Goal: Task Accomplishment & Management: Manage account settings

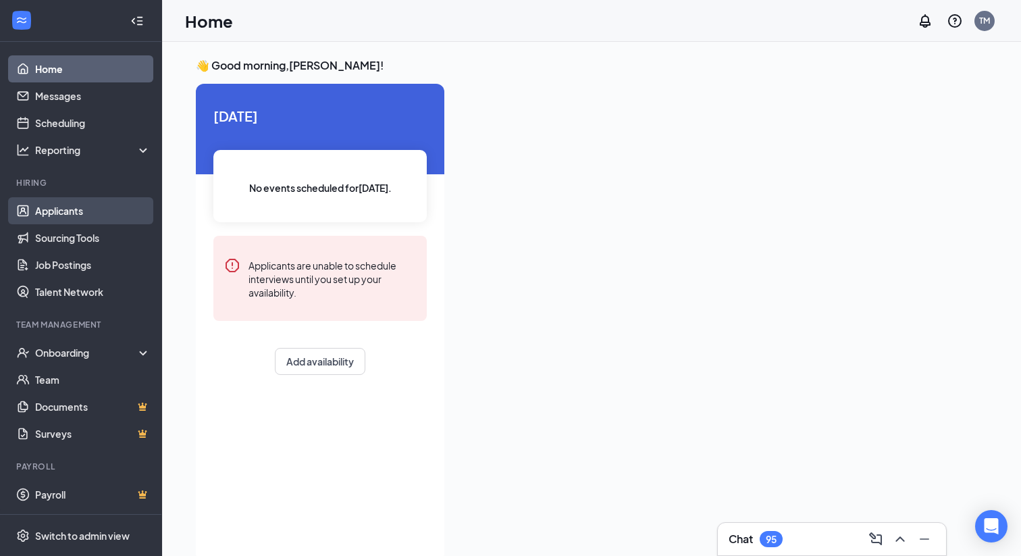
click at [73, 214] on link "Applicants" at bounding box center [93, 210] width 116 height 27
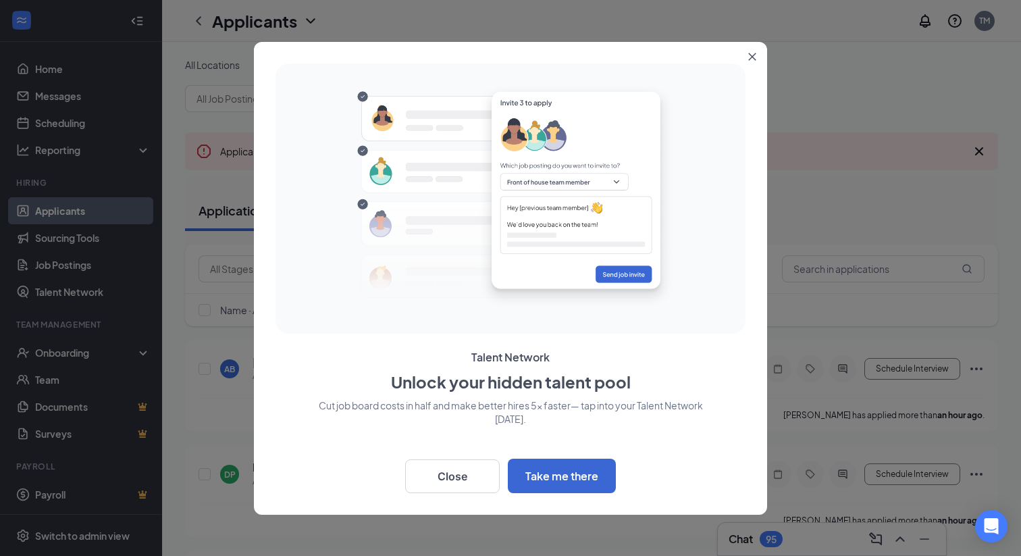
click at [754, 55] on icon "Close" at bounding box center [752, 56] width 7 height 7
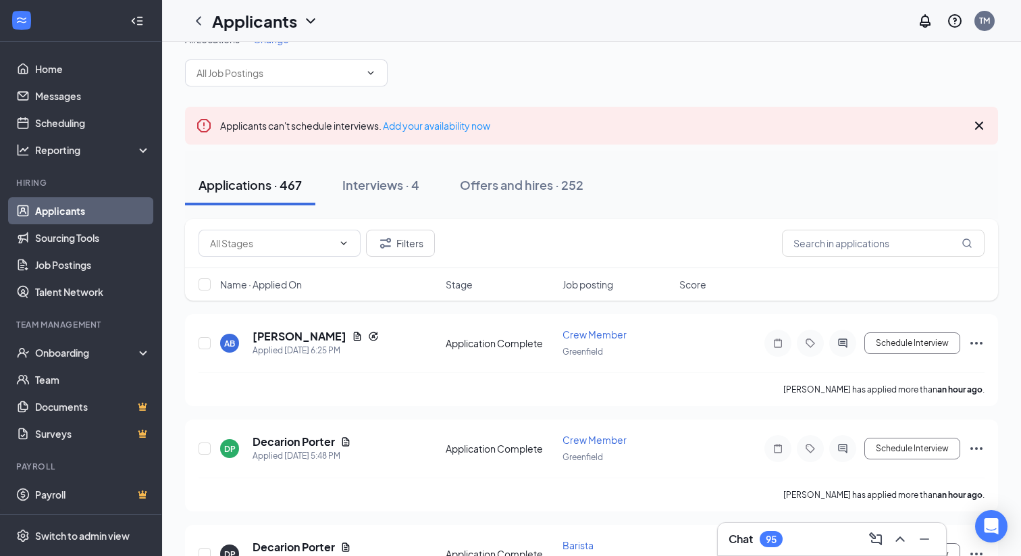
scroll to position [16, 0]
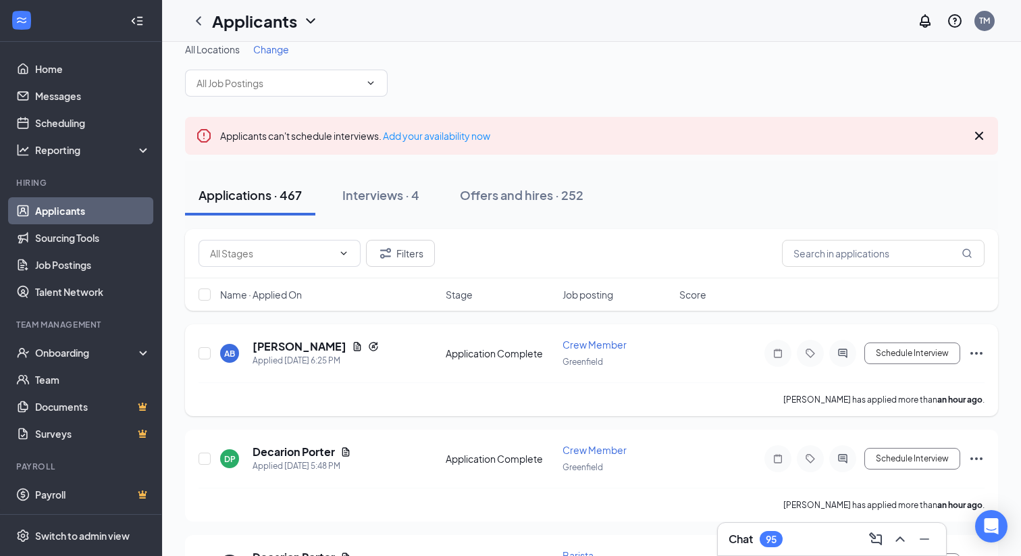
click at [973, 355] on icon "Ellipses" at bounding box center [977, 353] width 16 height 16
click at [695, 371] on div "AB Alicia Brockman Applied Today 6:25 PM Application Complete Crew Member Green…" at bounding box center [592, 360] width 786 height 45
click at [352, 344] on icon "Document" at bounding box center [357, 346] width 11 height 11
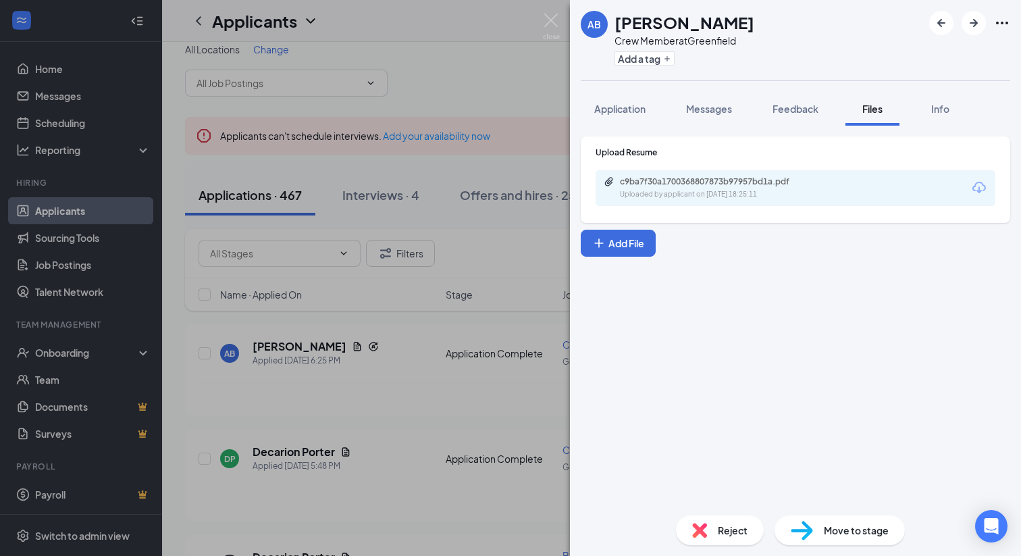
click at [978, 187] on icon "Download" at bounding box center [979, 188] width 16 height 16
click at [476, 261] on div "AB Alicia Brockman Crew Member at Greenfield Add a tag Application Messages Fee…" at bounding box center [510, 278] width 1021 height 556
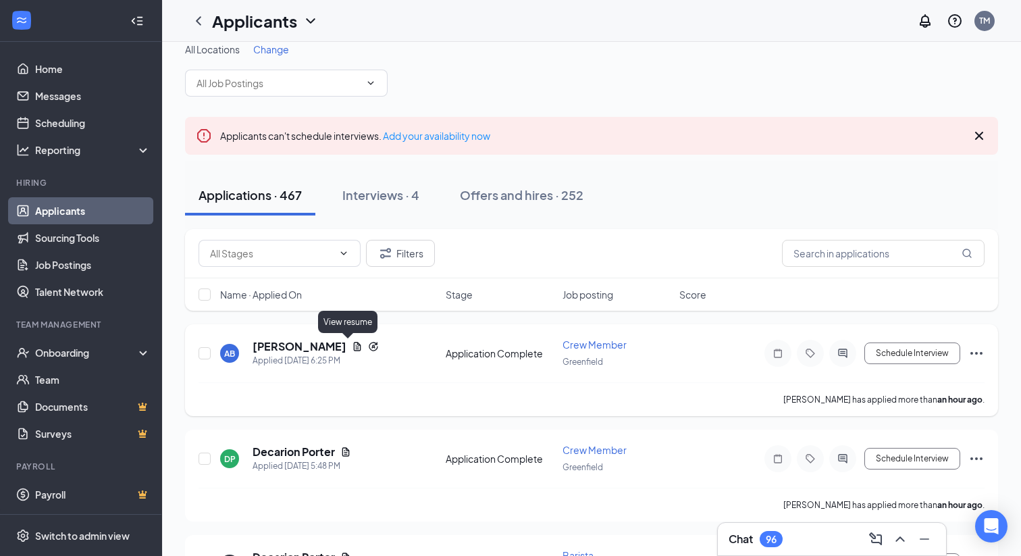
click at [352, 343] on icon "Document" at bounding box center [357, 346] width 11 height 11
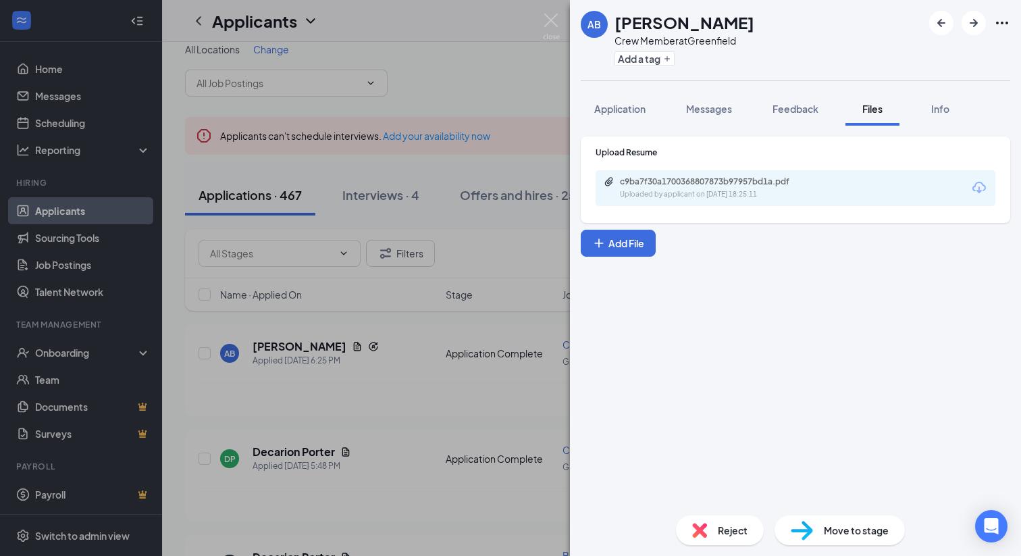
click at [977, 180] on icon "Download" at bounding box center [979, 188] width 16 height 16
click at [501, 55] on div "AB Alicia Brockman Crew Member at Greenfield Add a tag Application Messages Fee…" at bounding box center [510, 278] width 1021 height 556
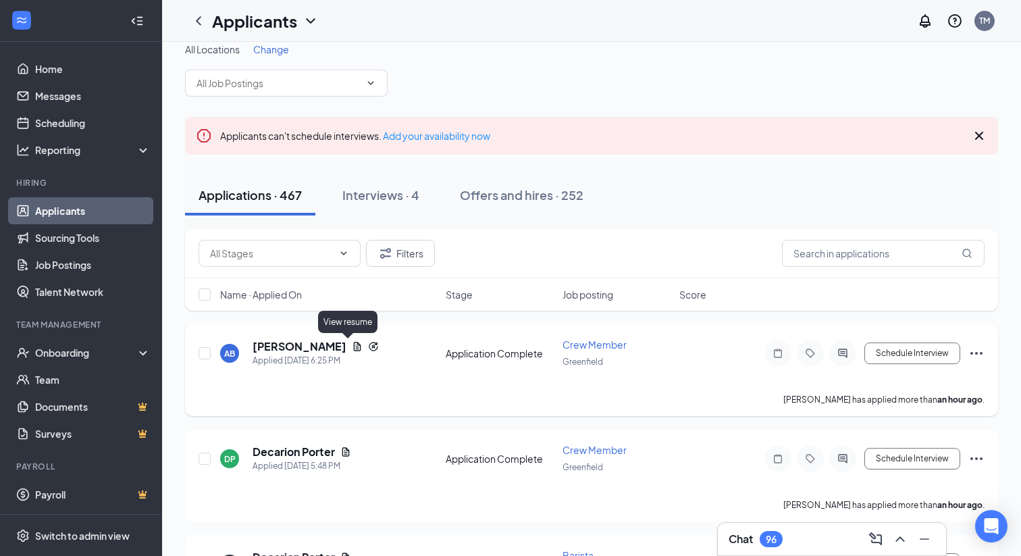
click at [352, 344] on icon "Document" at bounding box center [357, 346] width 11 height 11
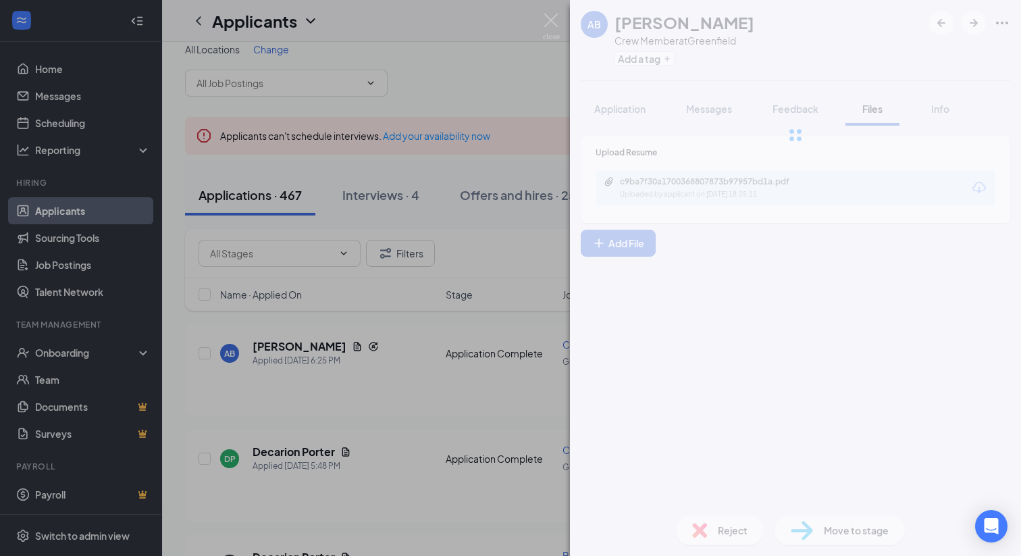
click at [559, 45] on div "AB Alicia Brockman Crew Member at Greenfield Add a tag Application Messages Fee…" at bounding box center [510, 278] width 1021 height 556
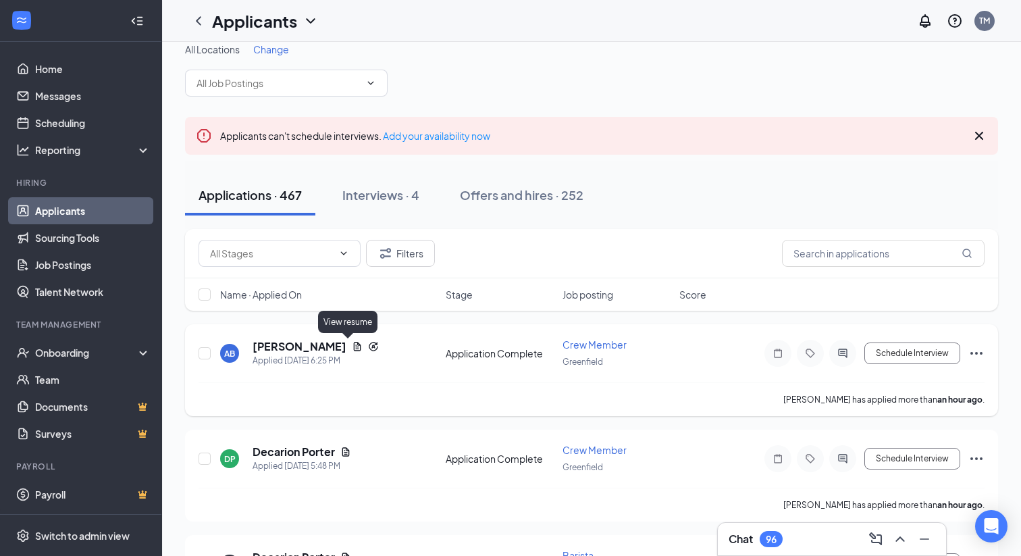
click at [352, 344] on icon "Document" at bounding box center [357, 346] width 11 height 11
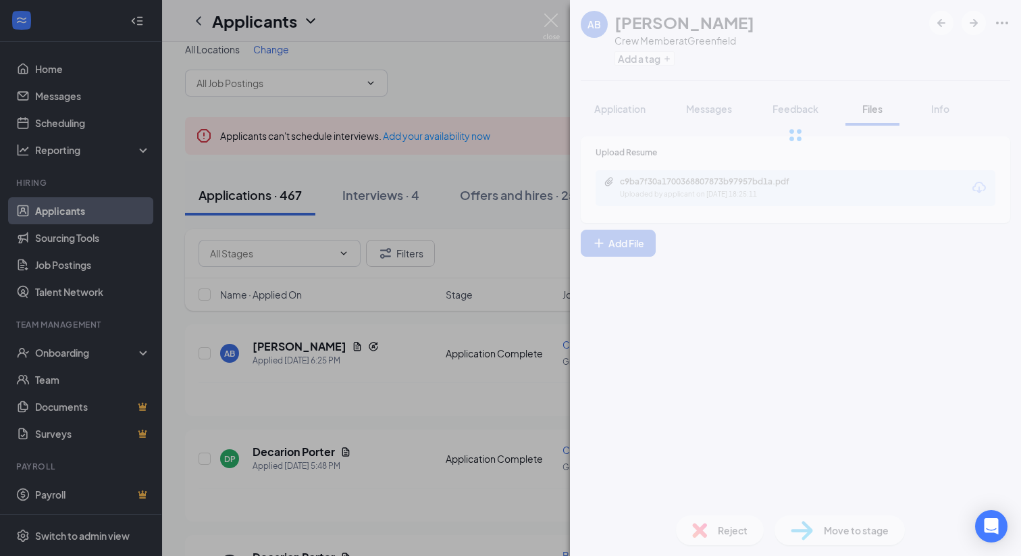
click at [242, 343] on div "AB Alicia Brockman Crew Member at Greenfield Add a tag Application Messages Fee…" at bounding box center [510, 278] width 1021 height 556
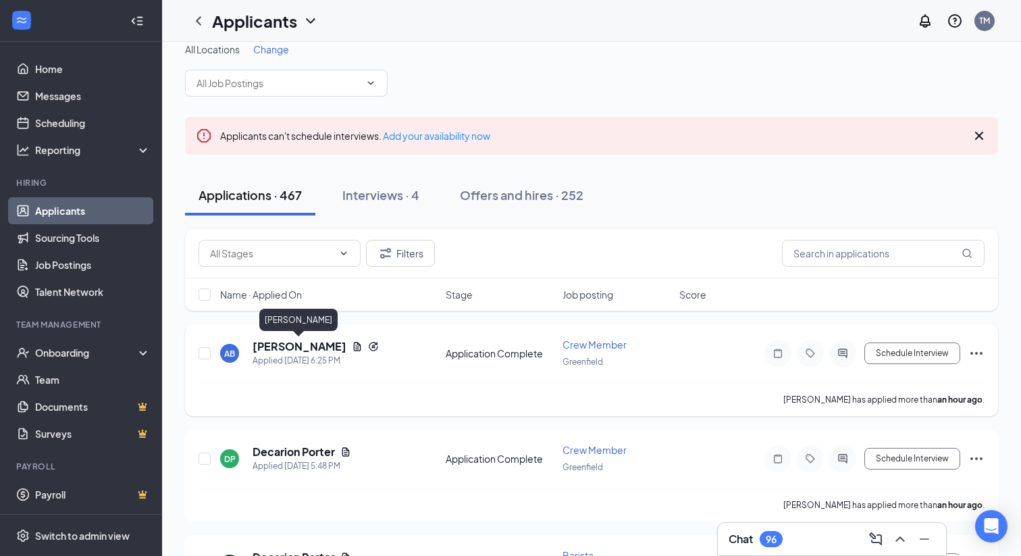
click at [270, 345] on h5 "[PERSON_NAME]" at bounding box center [300, 346] width 94 height 15
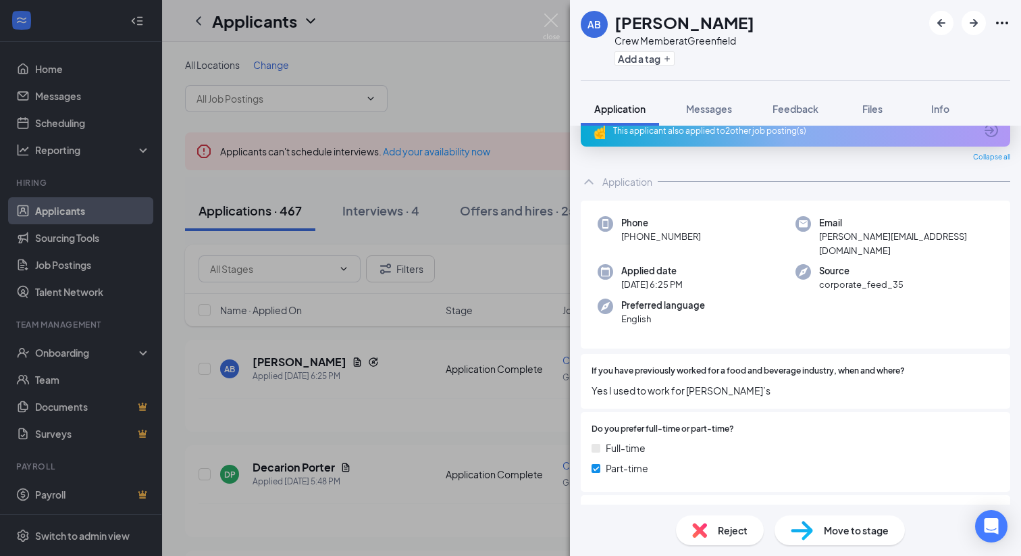
scroll to position [20, 0]
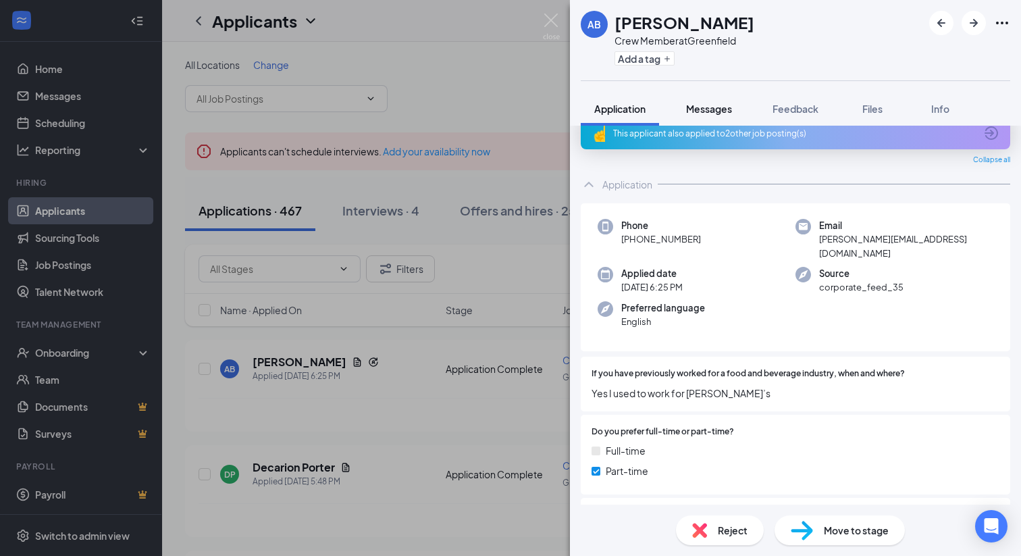
click at [692, 103] on span "Messages" at bounding box center [709, 109] width 46 height 12
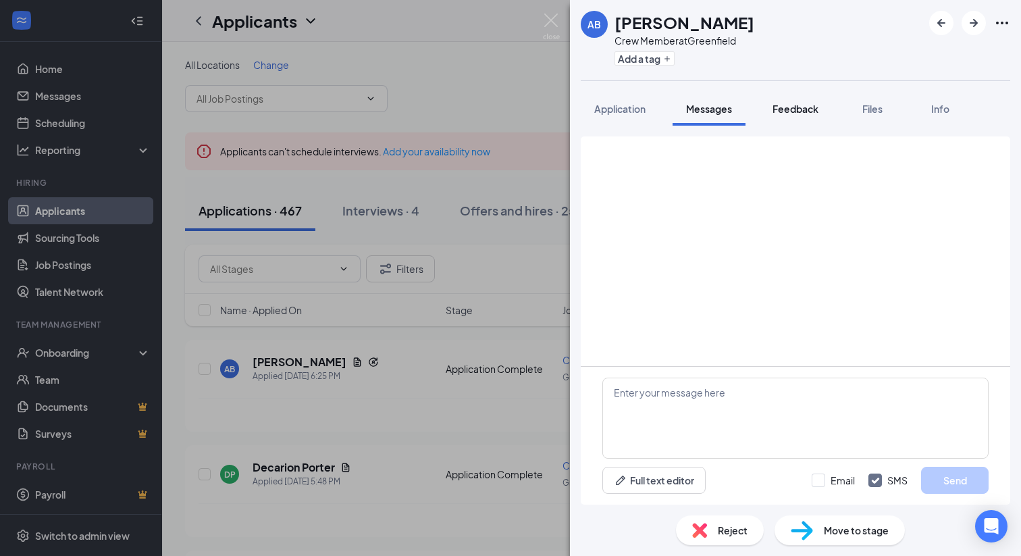
click at [792, 116] on button "Feedback" at bounding box center [795, 109] width 73 height 34
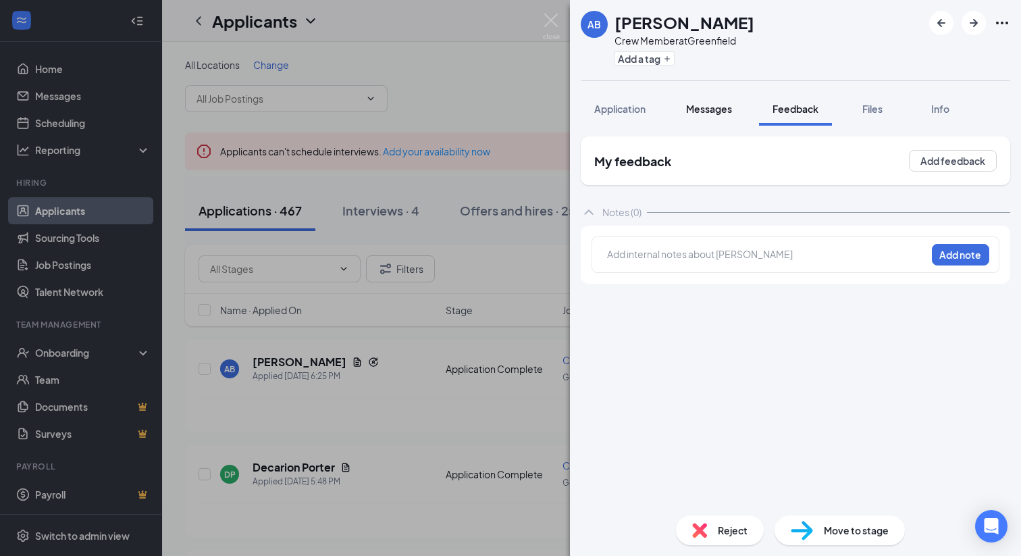
click at [727, 107] on span "Messages" at bounding box center [709, 109] width 46 height 12
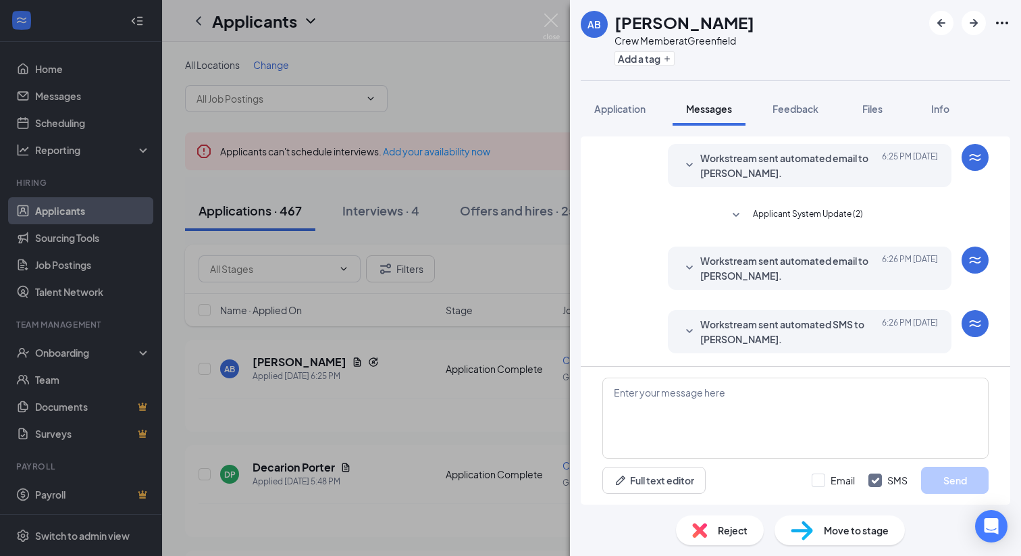
scroll to position [39, 0]
click at [690, 392] on textarea at bounding box center [795, 418] width 386 height 81
click at [792, 117] on button "Feedback" at bounding box center [795, 109] width 73 height 34
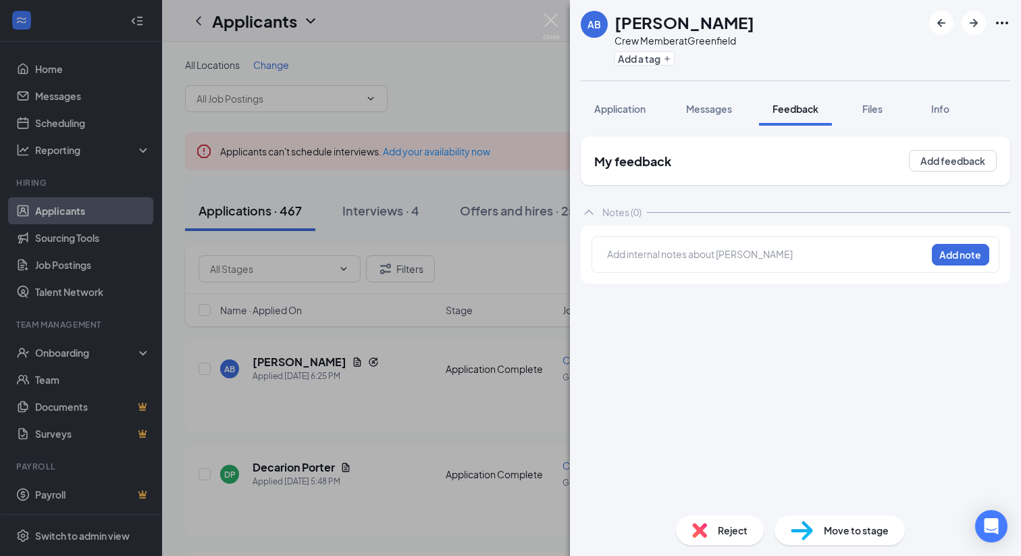
click at [299, 413] on div "AB [PERSON_NAME] Crew Member at [GEOGRAPHIC_DATA] Add a tag Application Message…" at bounding box center [510, 278] width 1021 height 556
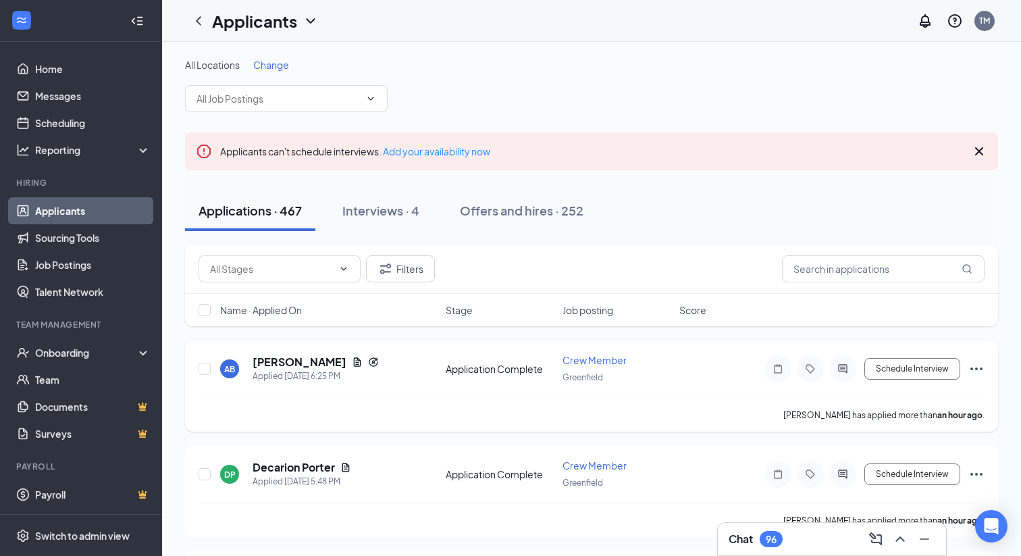
click at [976, 363] on icon "Ellipses" at bounding box center [977, 369] width 16 height 16
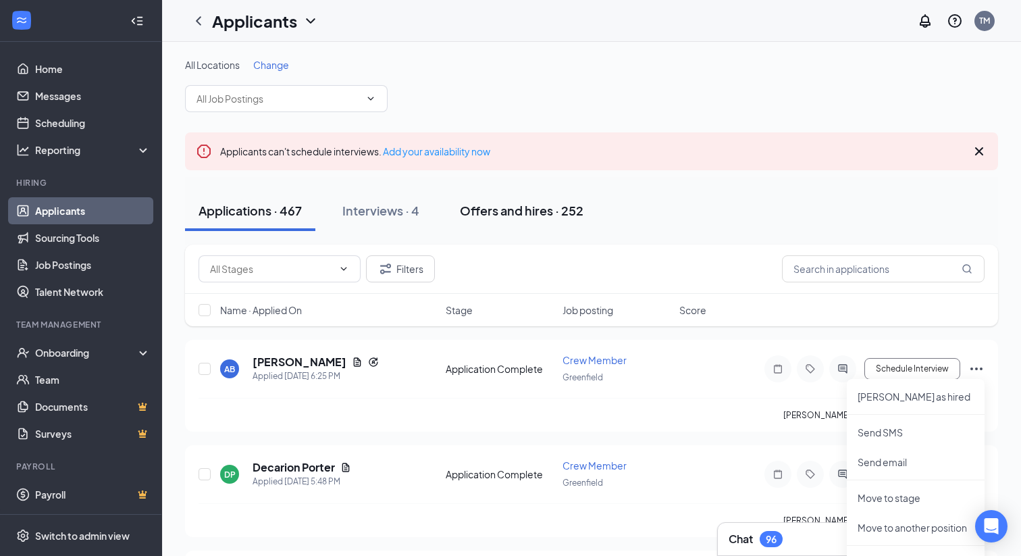
click at [494, 212] on div "Offers and hires · 252" at bounding box center [522, 210] width 124 height 17
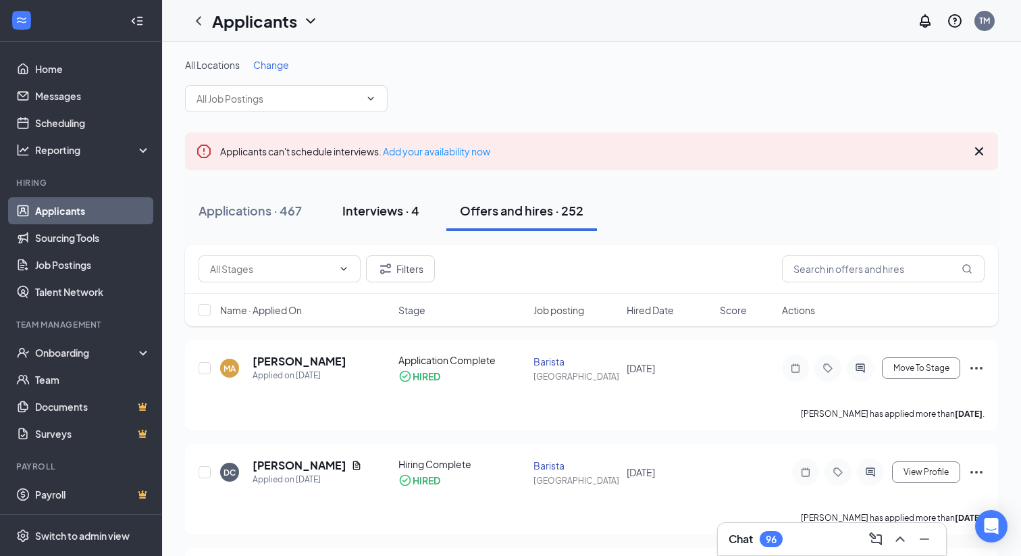
click at [355, 213] on div "Interviews · 4" at bounding box center [380, 210] width 77 height 17
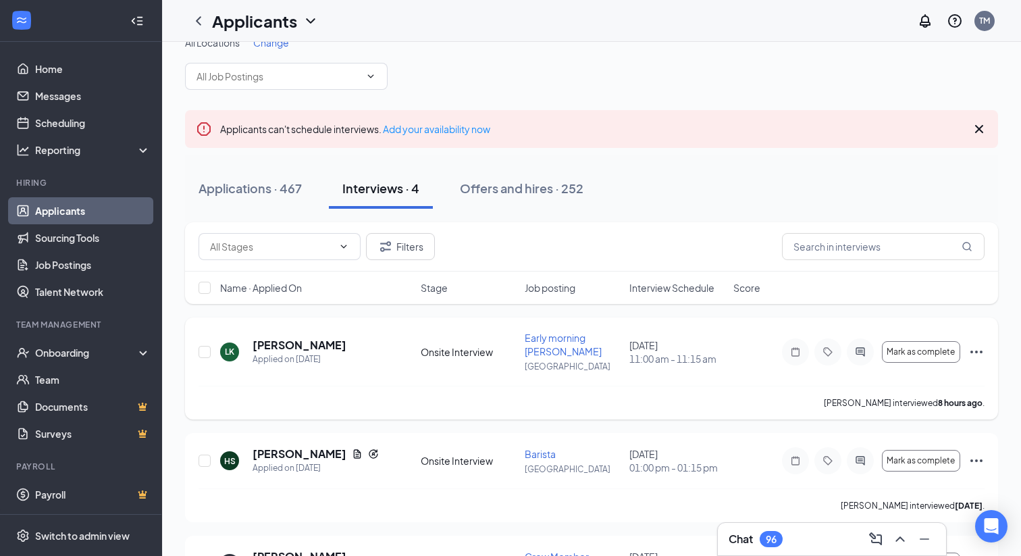
scroll to position [27, 0]
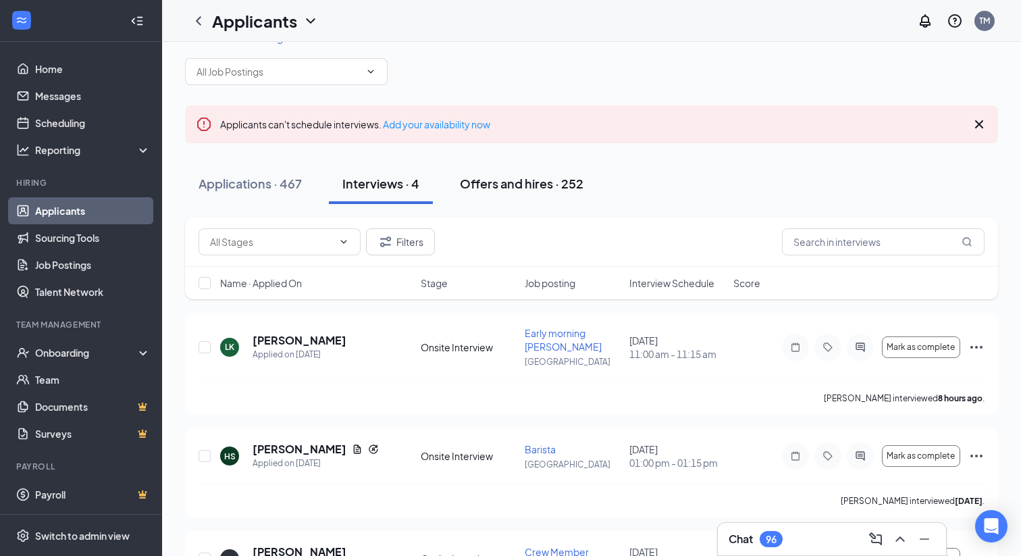
click at [533, 176] on div "Offers and hires · 252" at bounding box center [522, 183] width 124 height 17
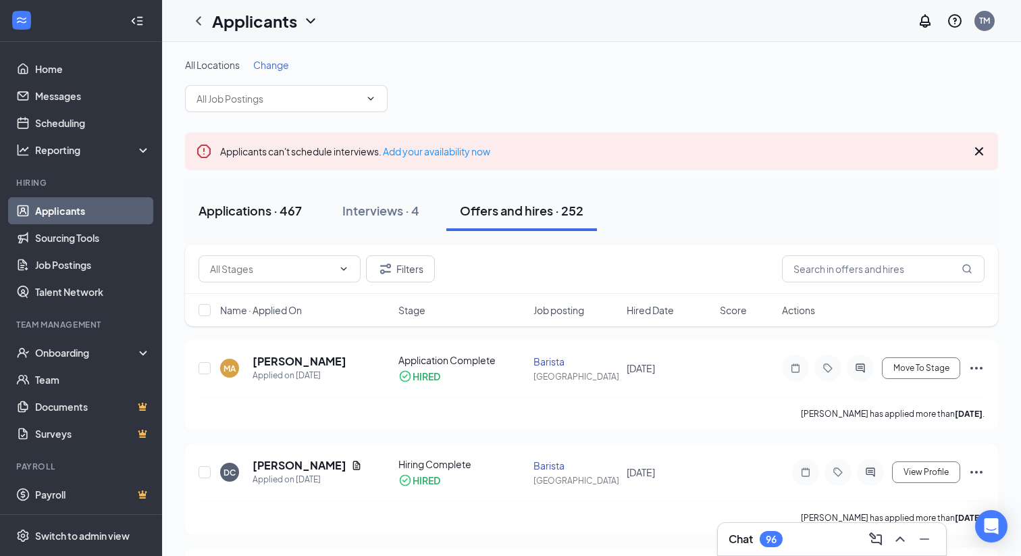
click at [202, 206] on div "Applications · 467" at bounding box center [250, 210] width 103 height 17
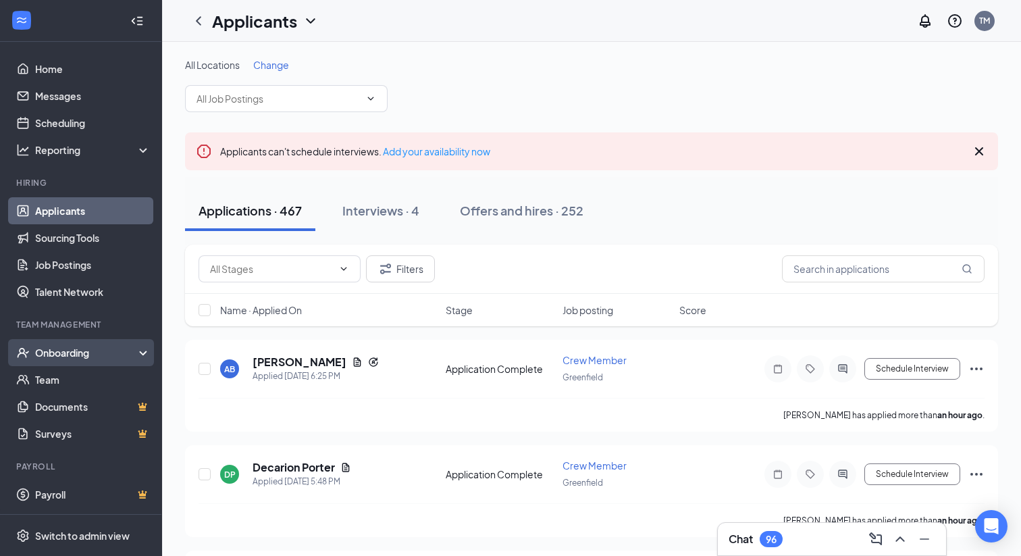
click at [143, 357] on div "Onboarding" at bounding box center [81, 352] width 162 height 27
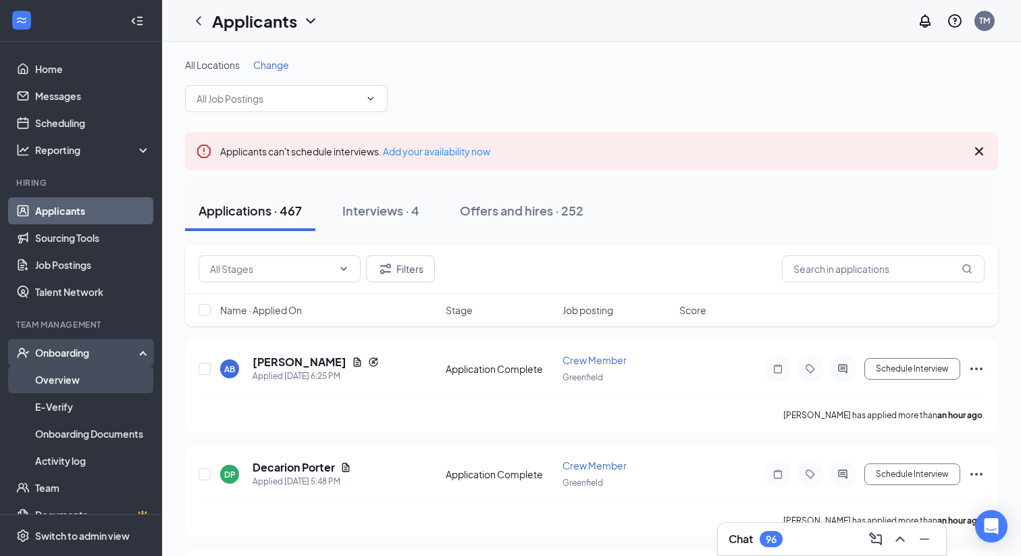
click at [42, 376] on link "Overview" at bounding box center [93, 379] width 116 height 27
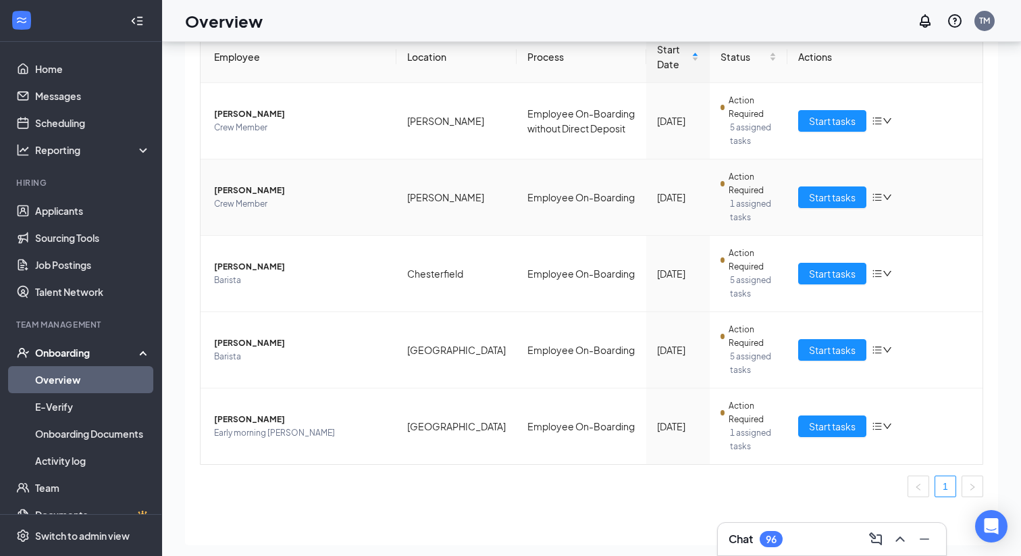
scroll to position [61, 0]
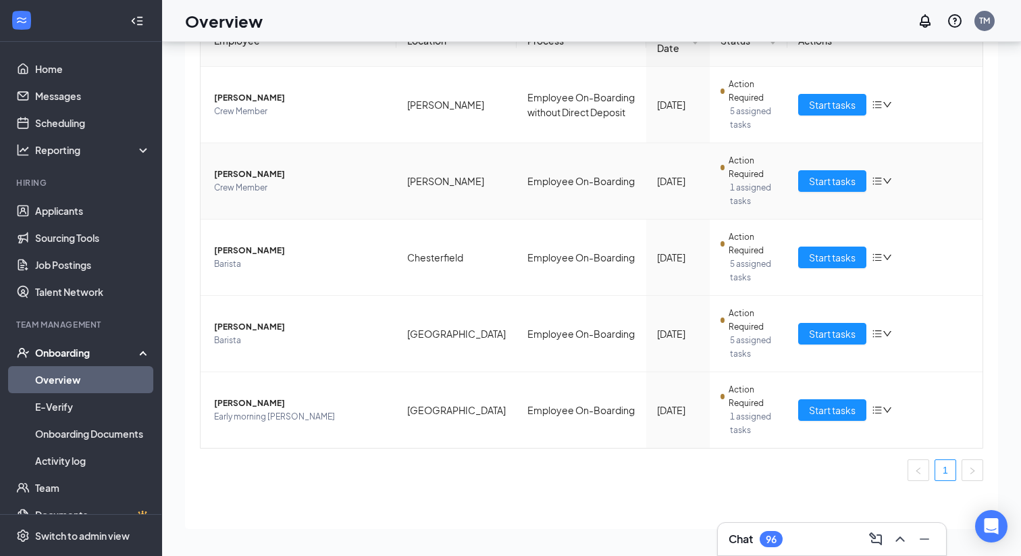
click at [886, 180] on icon "down" at bounding box center [887, 180] width 9 height 9
click at [921, 188] on div "Start tasks" at bounding box center [885, 181] width 174 height 22
click at [831, 185] on span "Start tasks" at bounding box center [832, 181] width 47 height 15
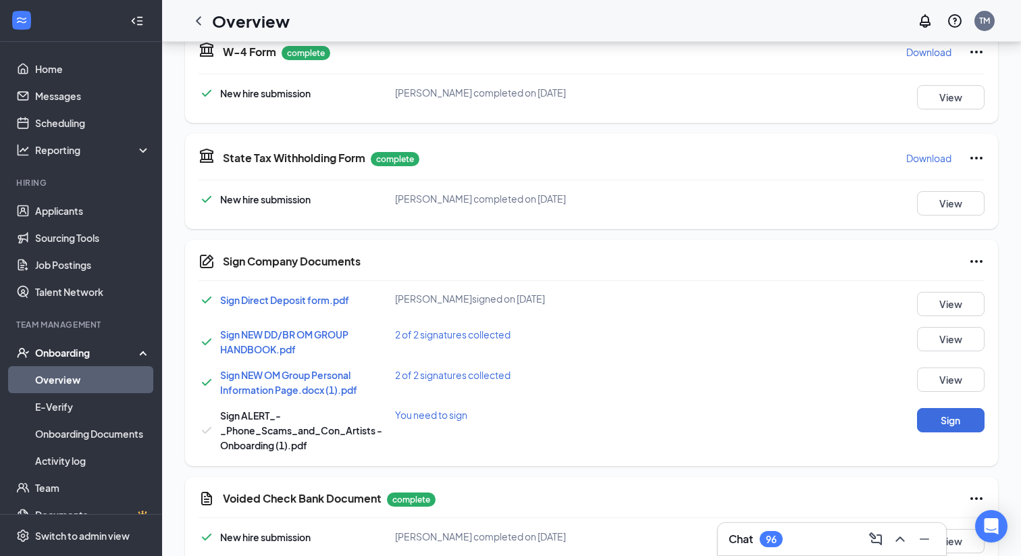
scroll to position [629, 0]
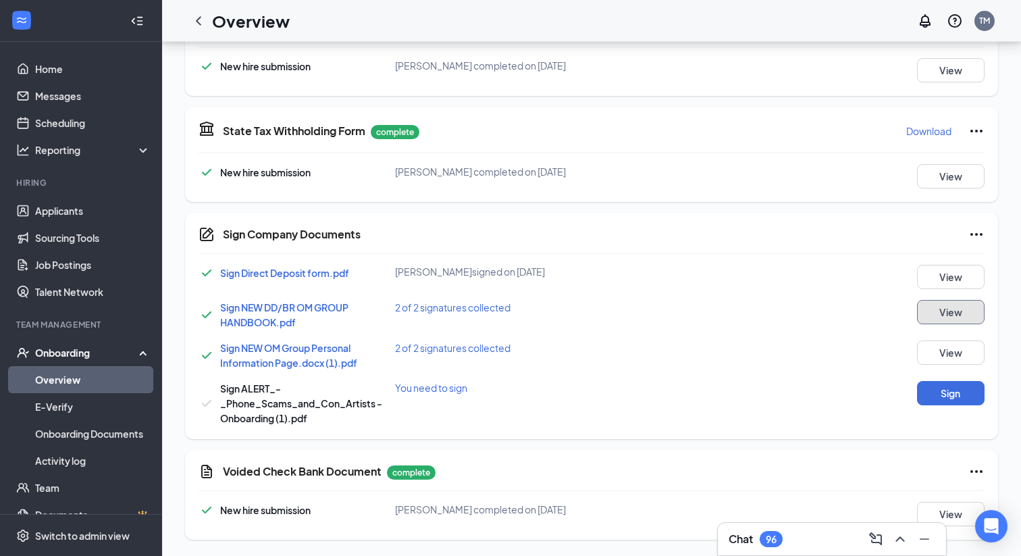
click at [957, 311] on button "View" at bounding box center [951, 312] width 68 height 24
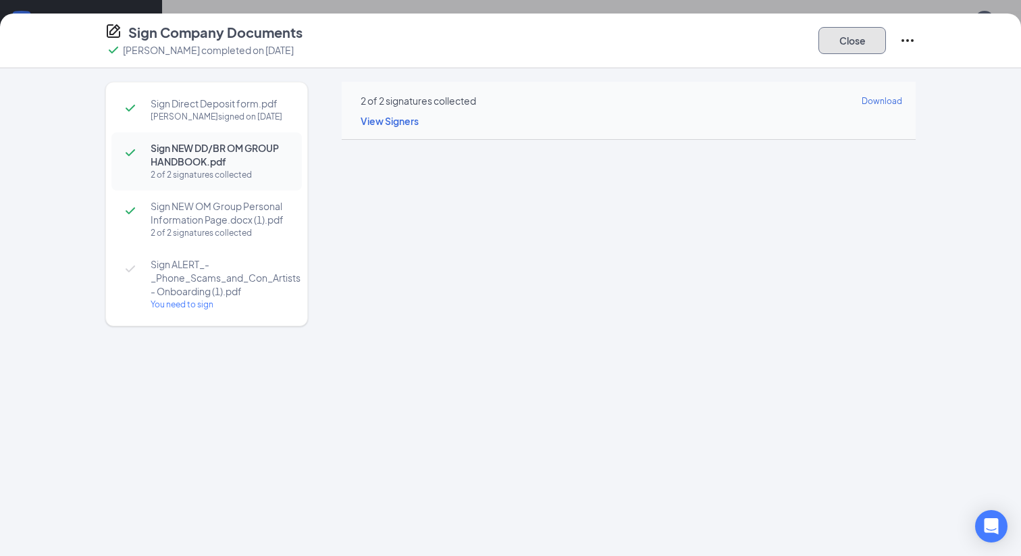
click at [841, 35] on button "Close" at bounding box center [853, 40] width 68 height 27
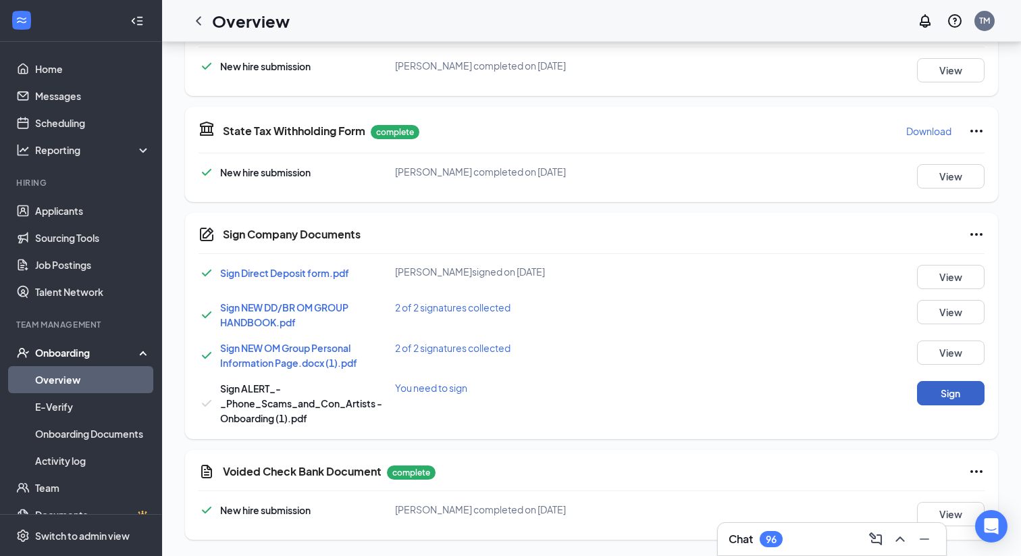
click at [968, 389] on button "Sign" at bounding box center [951, 393] width 68 height 24
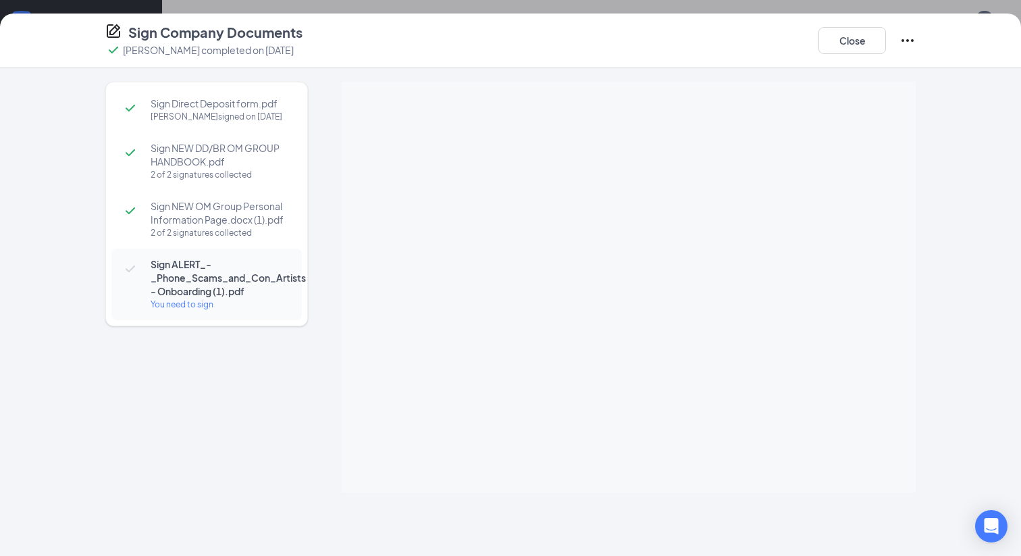
drag, startPoint x: 844, startPoint y: 55, endPoint x: 906, endPoint y: 48, distance: 61.8
click at [906, 48] on div "Close" at bounding box center [867, 40] width 97 height 35
click at [909, 40] on icon "Ellipses" at bounding box center [908, 40] width 16 height 16
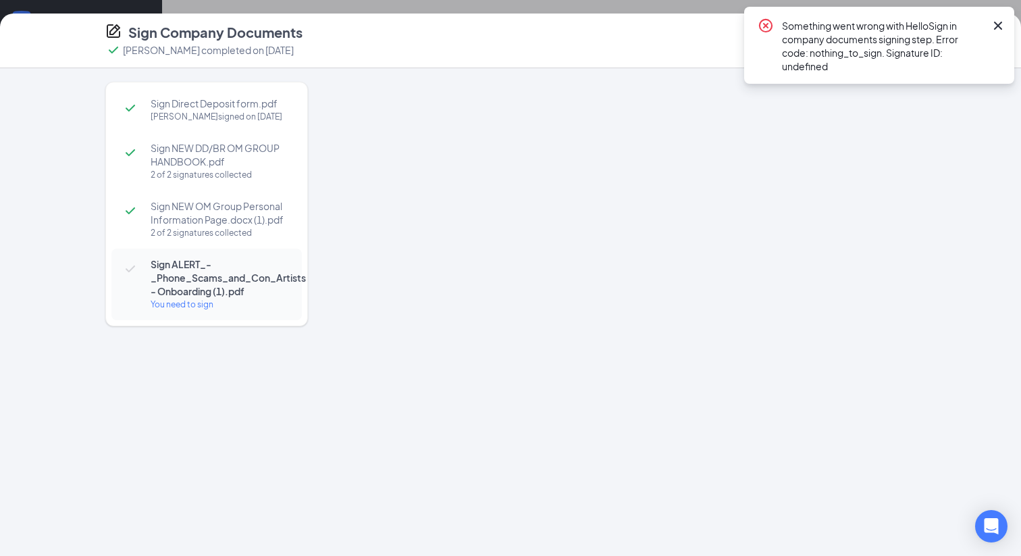
click at [994, 20] on icon "Cross" at bounding box center [998, 26] width 16 height 16
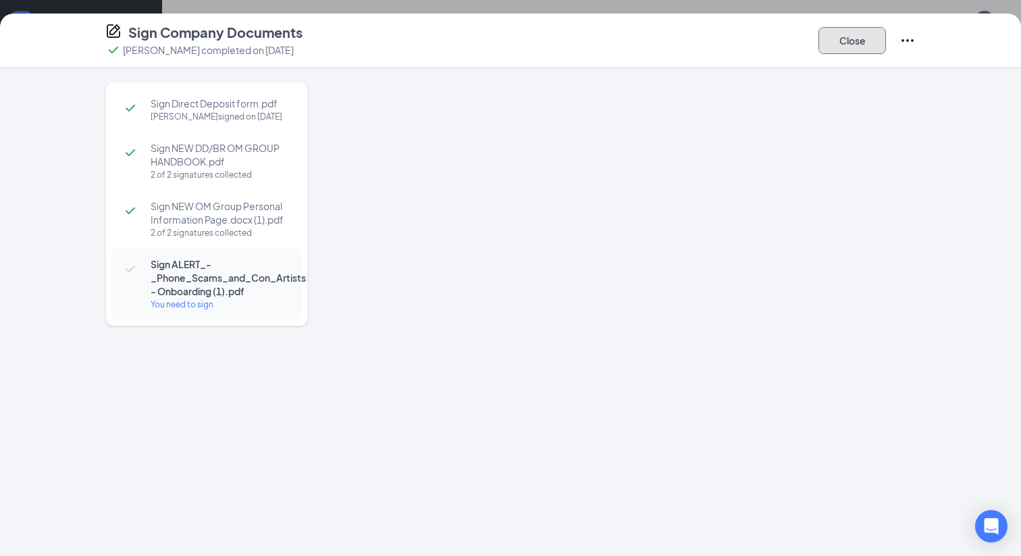
click at [832, 36] on button "Close" at bounding box center [853, 40] width 68 height 27
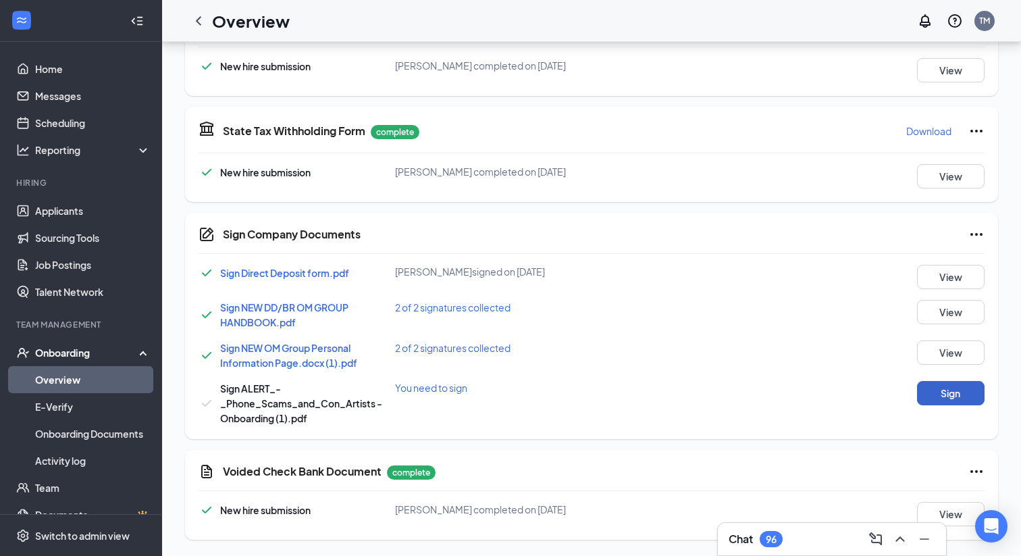
scroll to position [623, 0]
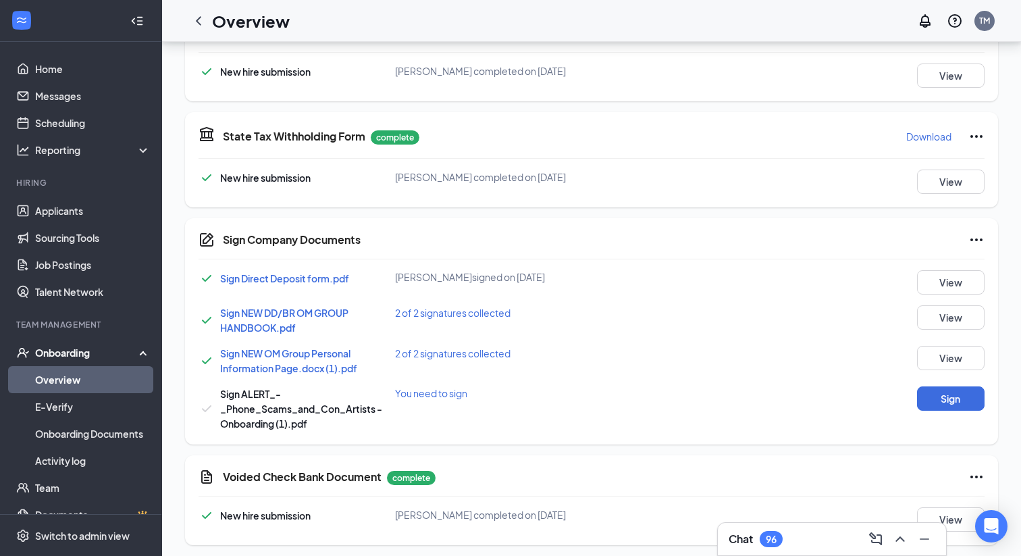
click at [929, 382] on div "Sign Direct Deposit form.pdf [PERSON_NAME] signed on [DATE] View Sign NEW DD/BR…" at bounding box center [592, 350] width 786 height 161
click at [933, 402] on button "Sign" at bounding box center [951, 398] width 68 height 24
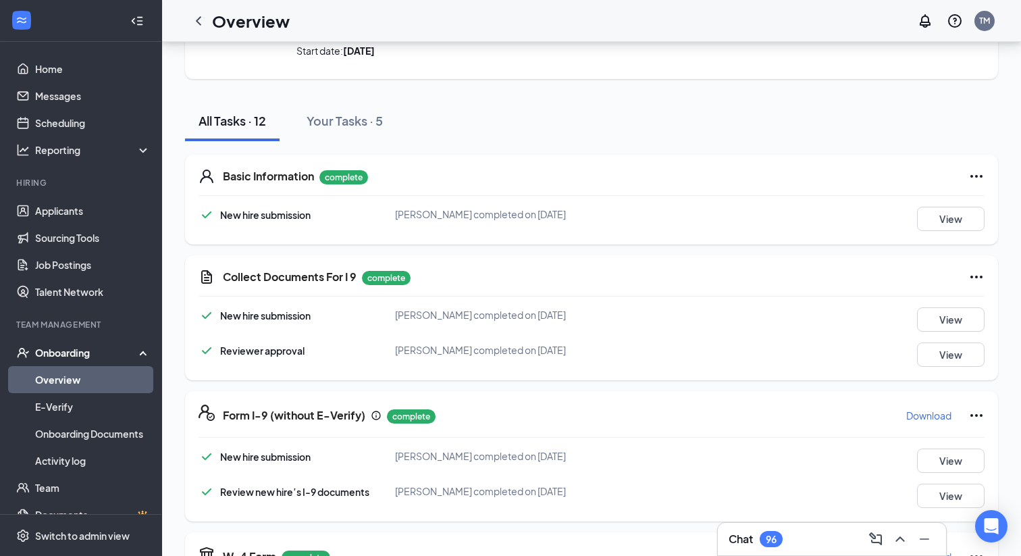
scroll to position [117, 0]
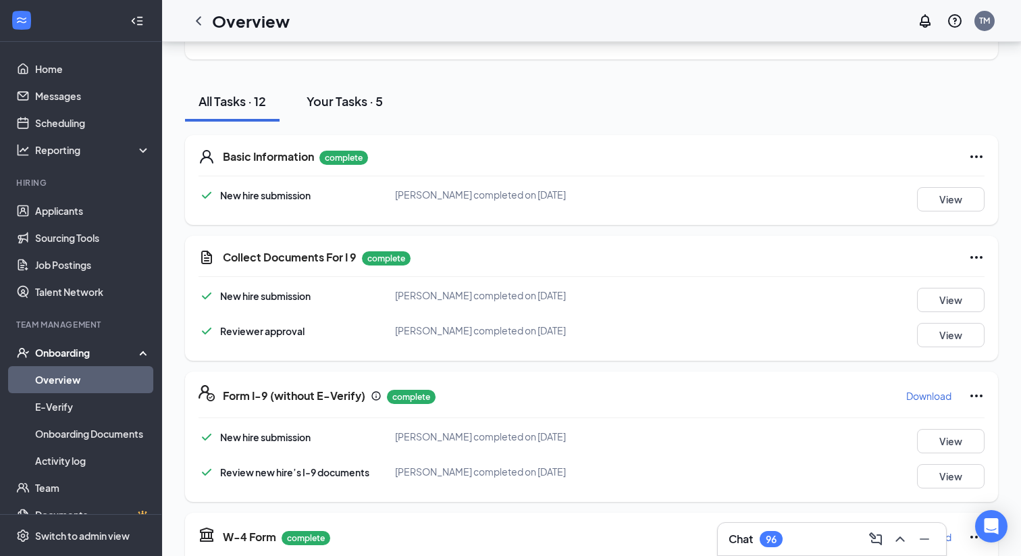
click at [338, 104] on div "Your Tasks · 5" at bounding box center [345, 101] width 76 height 17
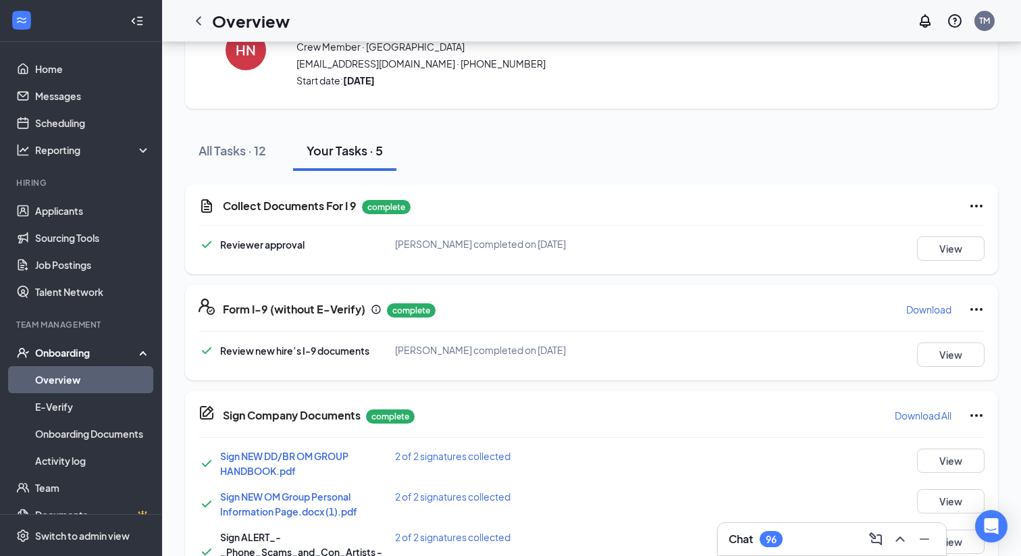
scroll to position [0, 0]
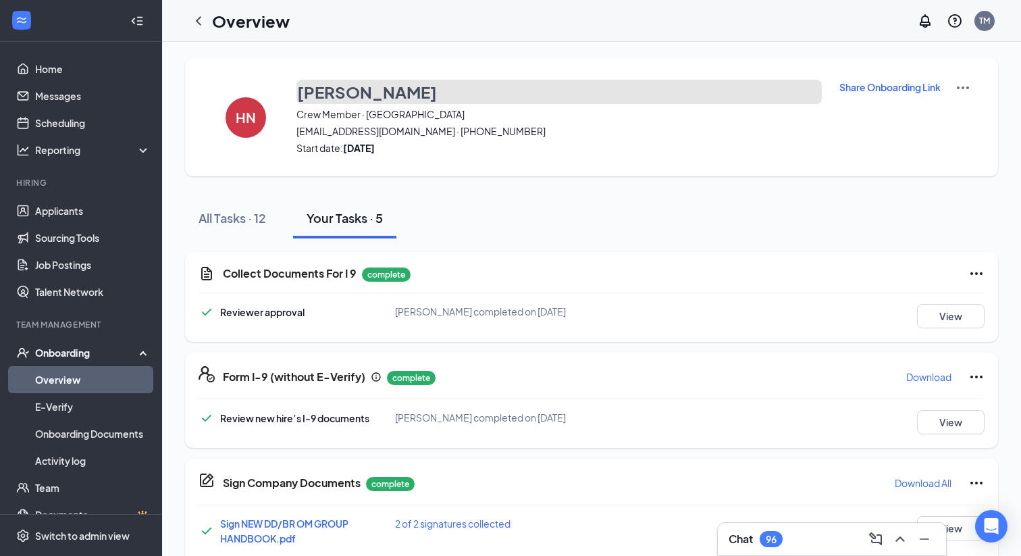
click at [317, 100] on h3 "[PERSON_NAME]" at bounding box center [367, 91] width 140 height 23
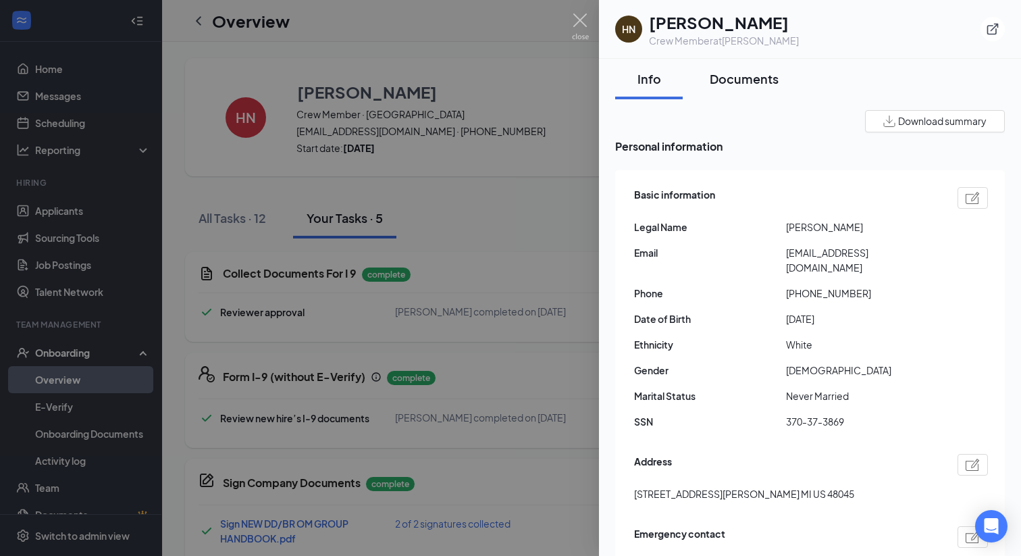
click at [741, 75] on div "Documents" at bounding box center [744, 78] width 69 height 17
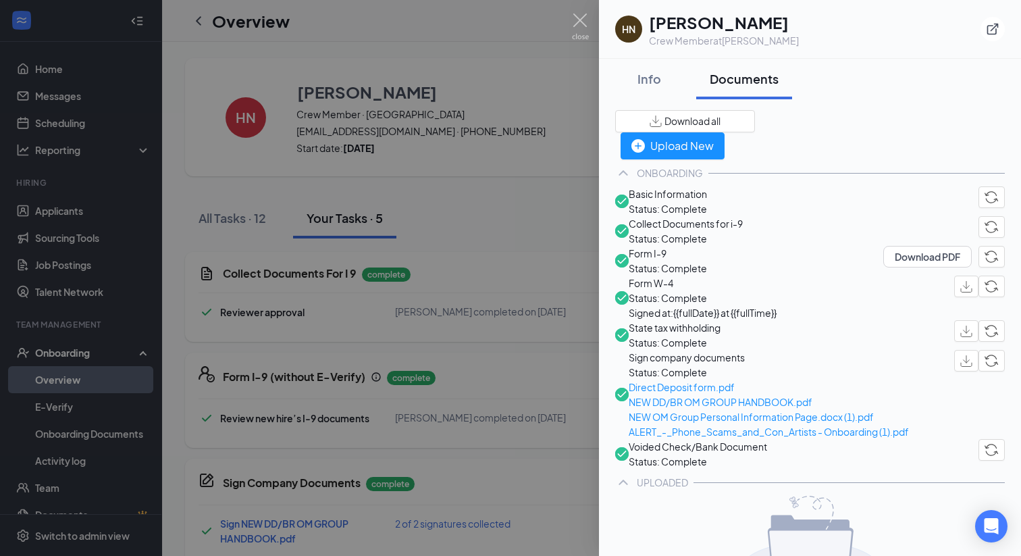
click at [662, 118] on img "button" at bounding box center [656, 121] width 12 height 11
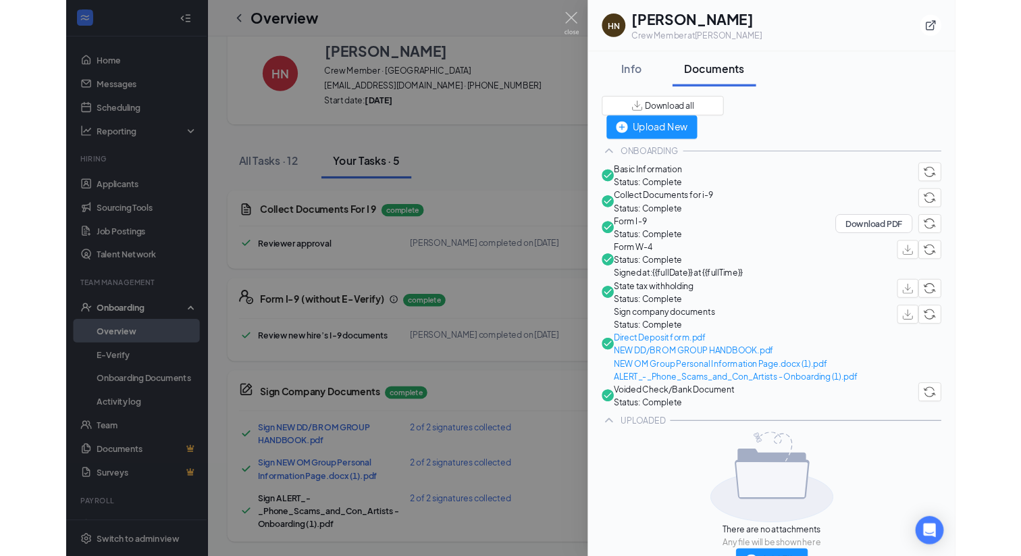
scroll to position [33, 0]
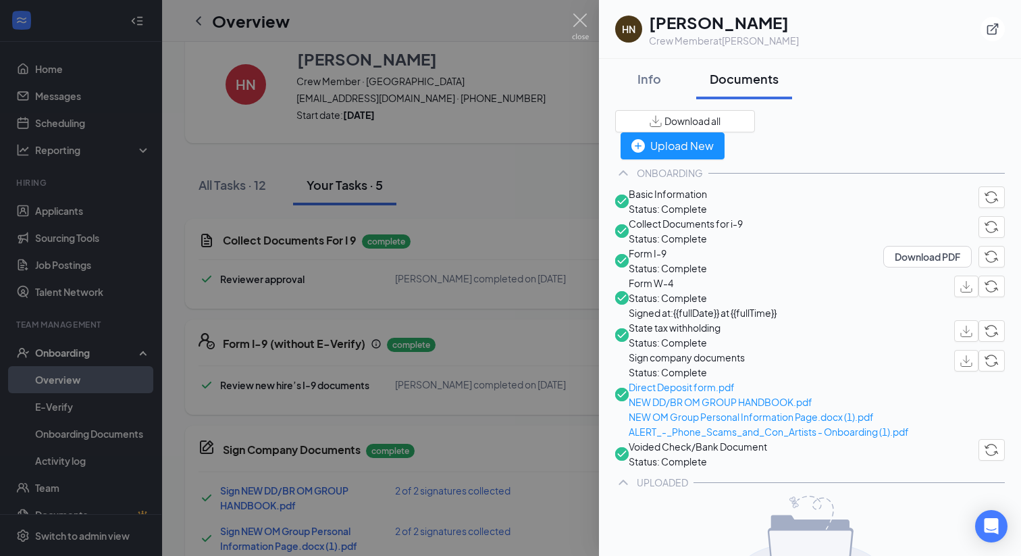
click at [434, 157] on div at bounding box center [510, 278] width 1021 height 556
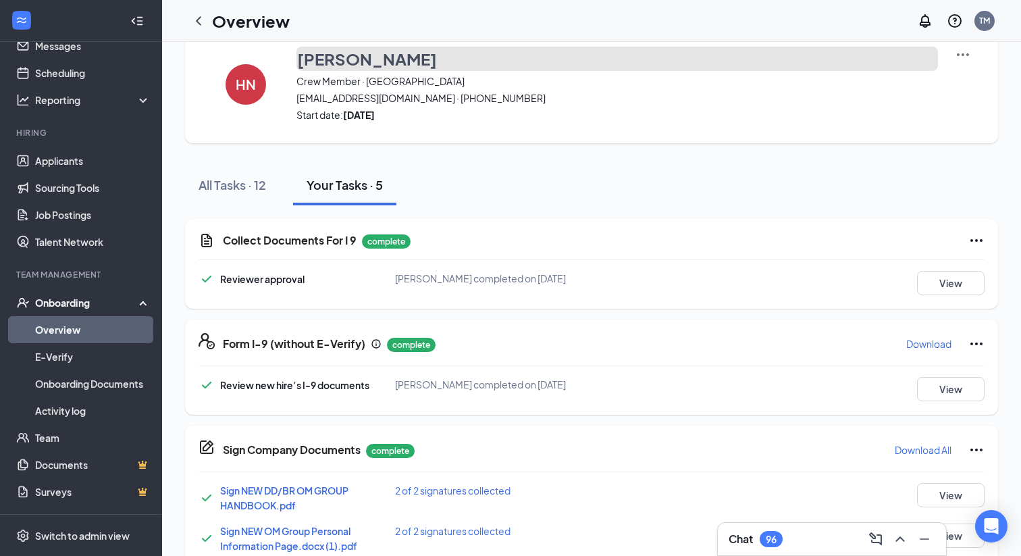
scroll to position [61, 0]
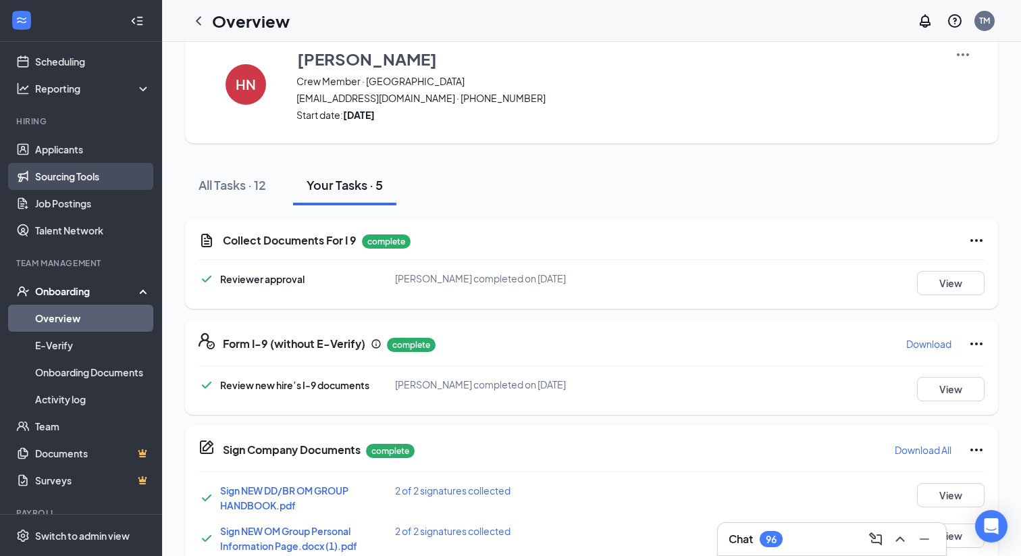
click at [48, 176] on link "Sourcing Tools" at bounding box center [93, 176] width 116 height 27
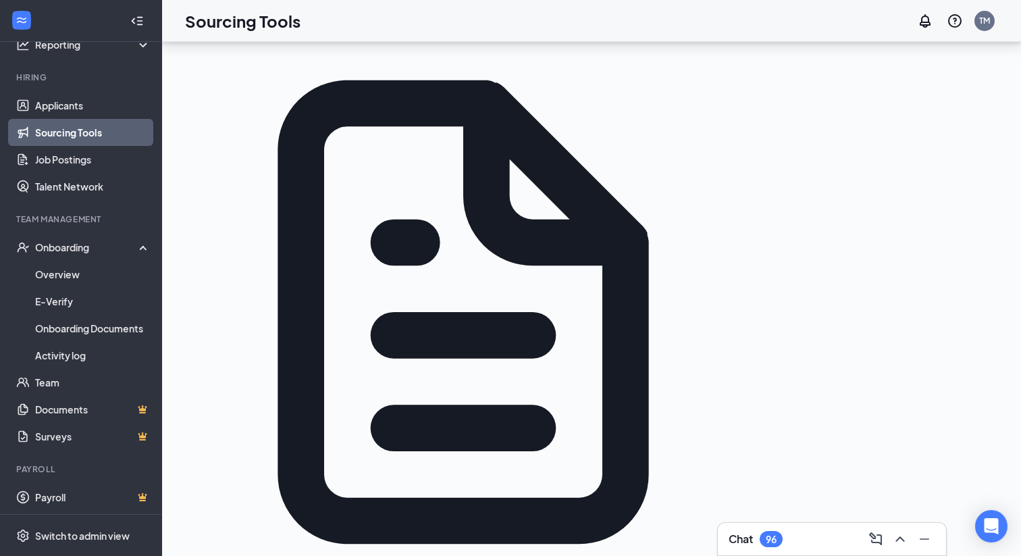
scroll to position [310, 0]
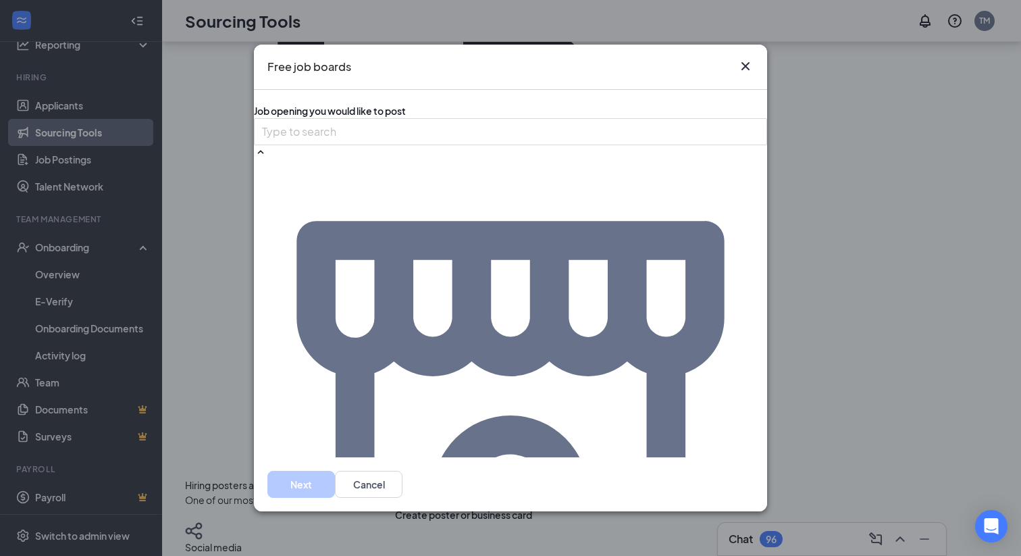
click at [742, 61] on icon "Cross" at bounding box center [746, 66] width 16 height 16
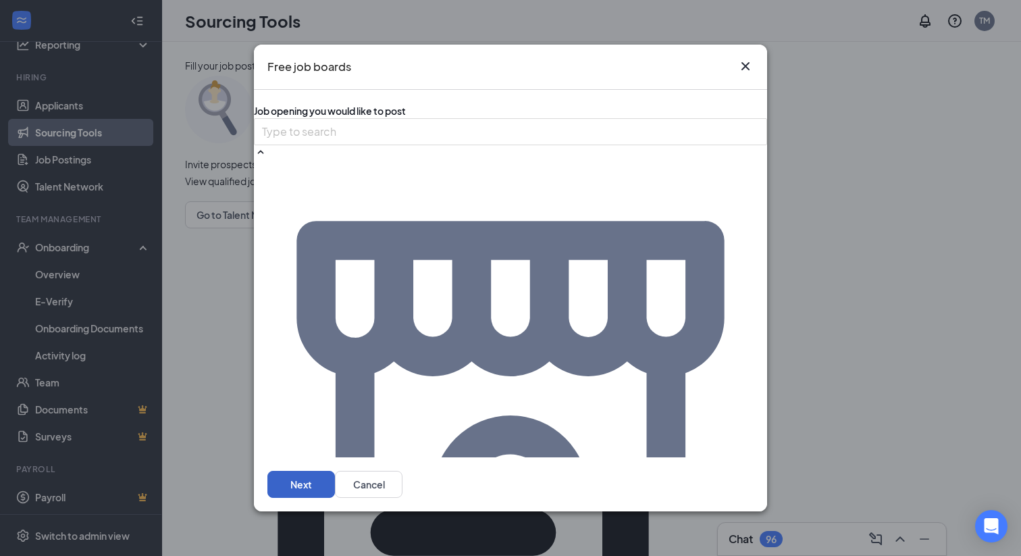
click at [335, 490] on button "Next" at bounding box center [301, 484] width 68 height 27
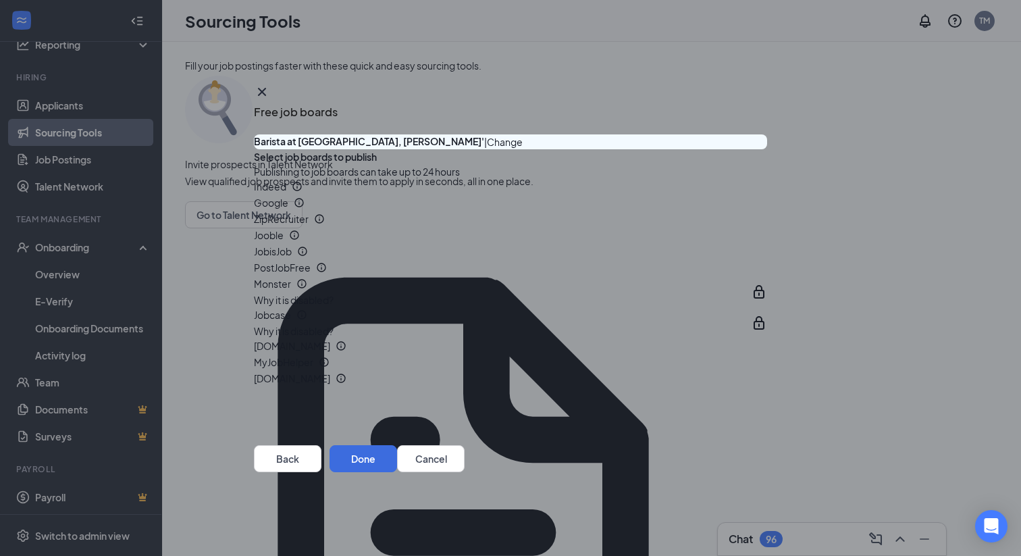
click at [732, 195] on div "Indeed" at bounding box center [510, 187] width 513 height 16
click at [767, 187] on button "button" at bounding box center [767, 187] width 0 height 0
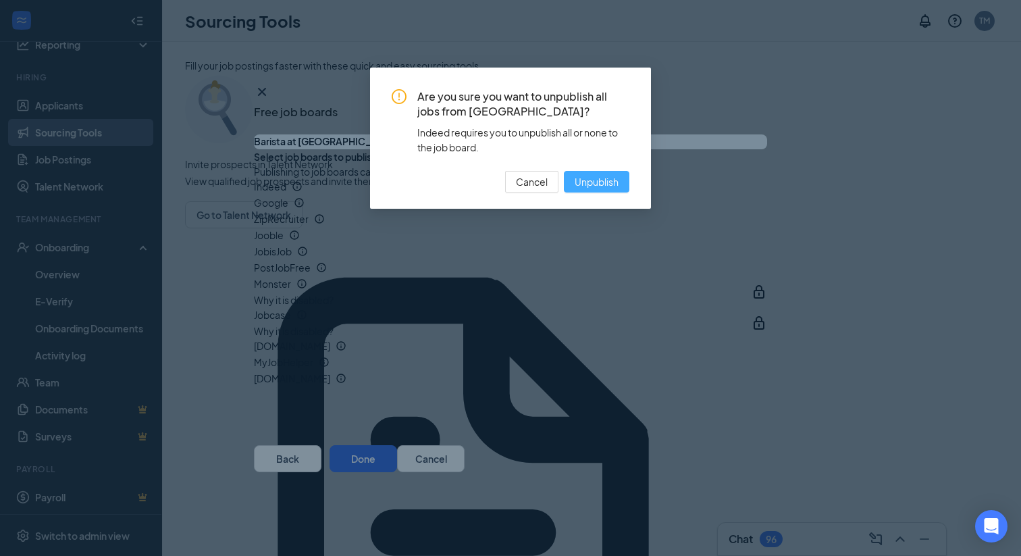
click at [582, 184] on span "Unpublish" at bounding box center [597, 181] width 44 height 15
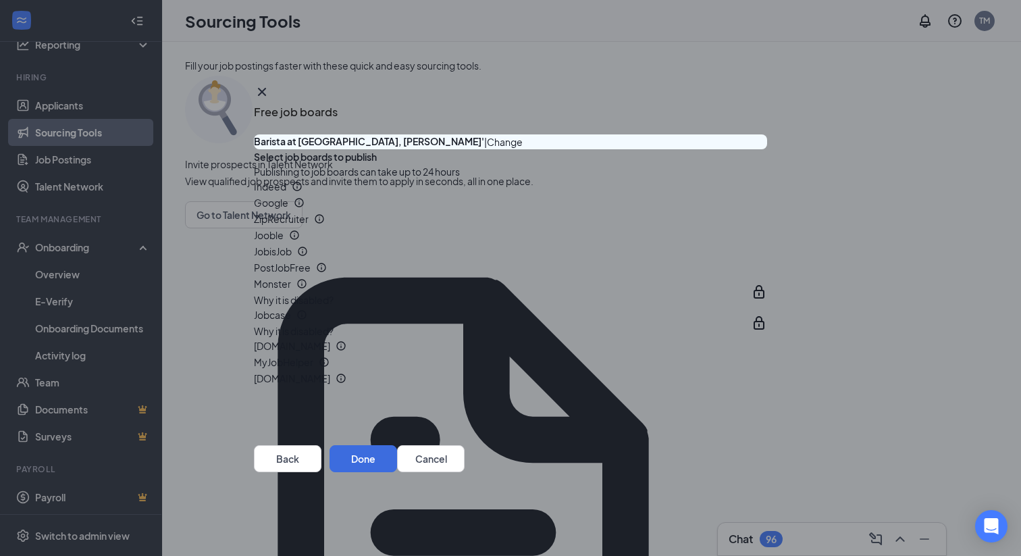
click at [767, 203] on button "button" at bounding box center [767, 203] width 0 height 0
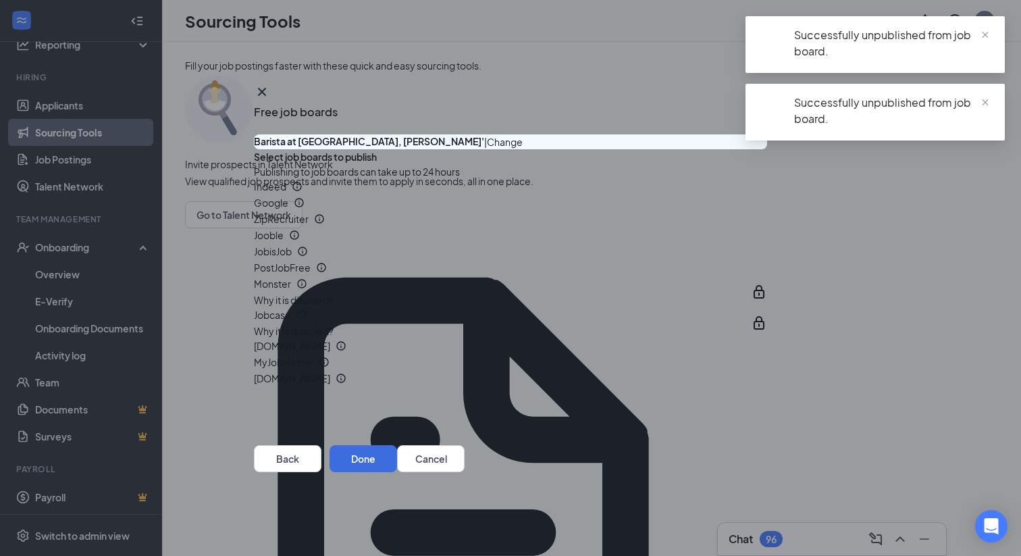
click at [767, 220] on button "button" at bounding box center [767, 220] width 0 height 0
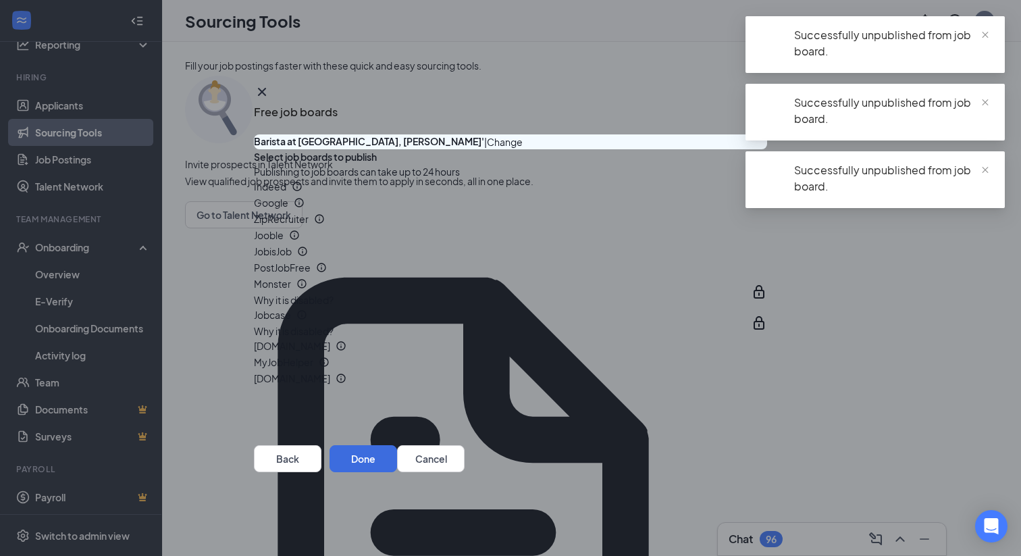
click at [767, 236] on button "button" at bounding box center [767, 236] width 0 height 0
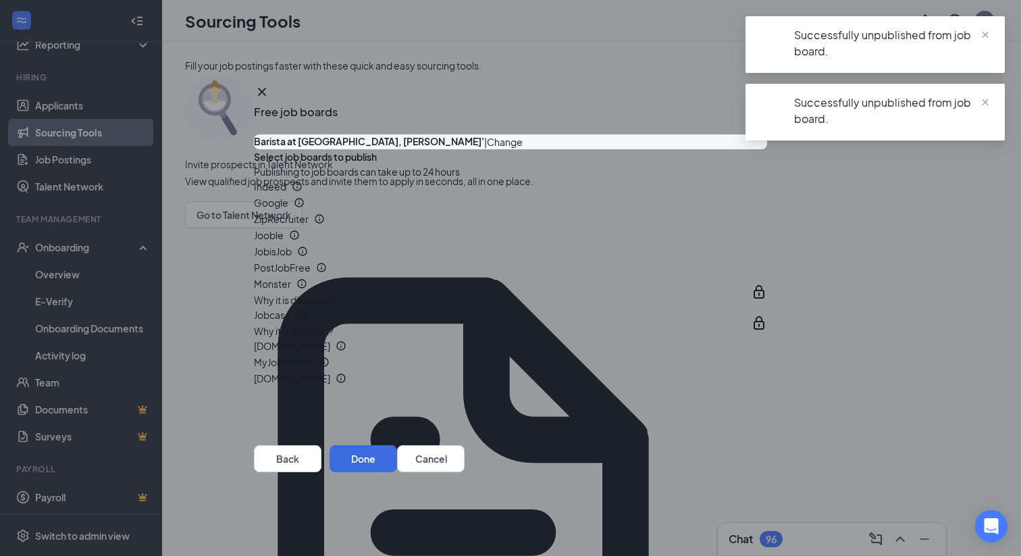
click at [767, 252] on button "button" at bounding box center [767, 252] width 0 height 0
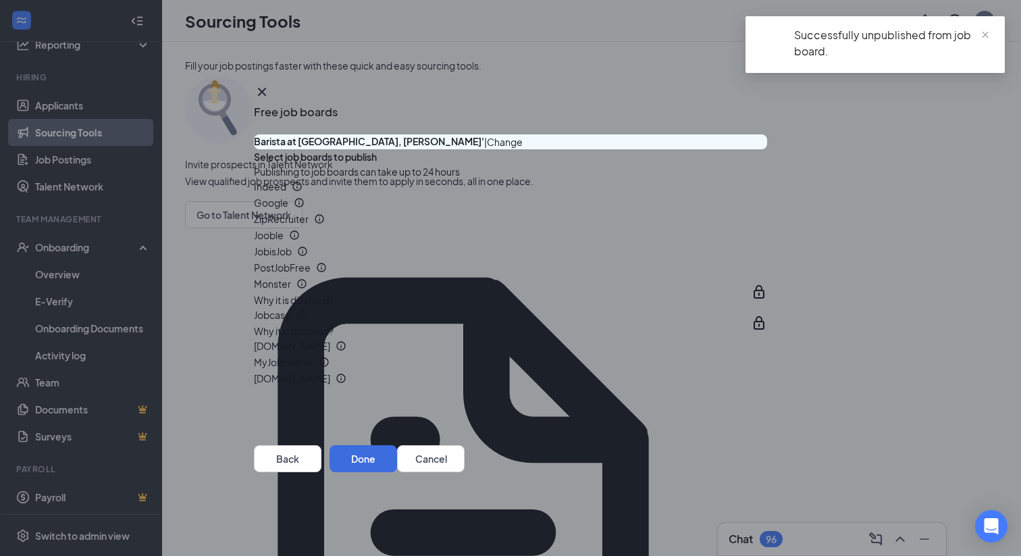
click at [767, 268] on button "button" at bounding box center [767, 268] width 0 height 0
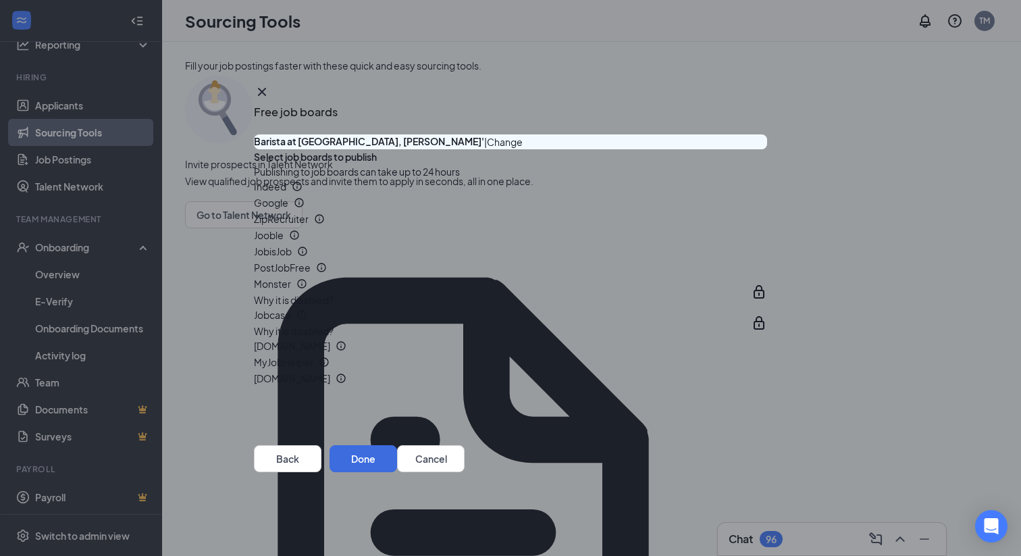
click at [767, 347] on button "button" at bounding box center [767, 347] width 0 height 0
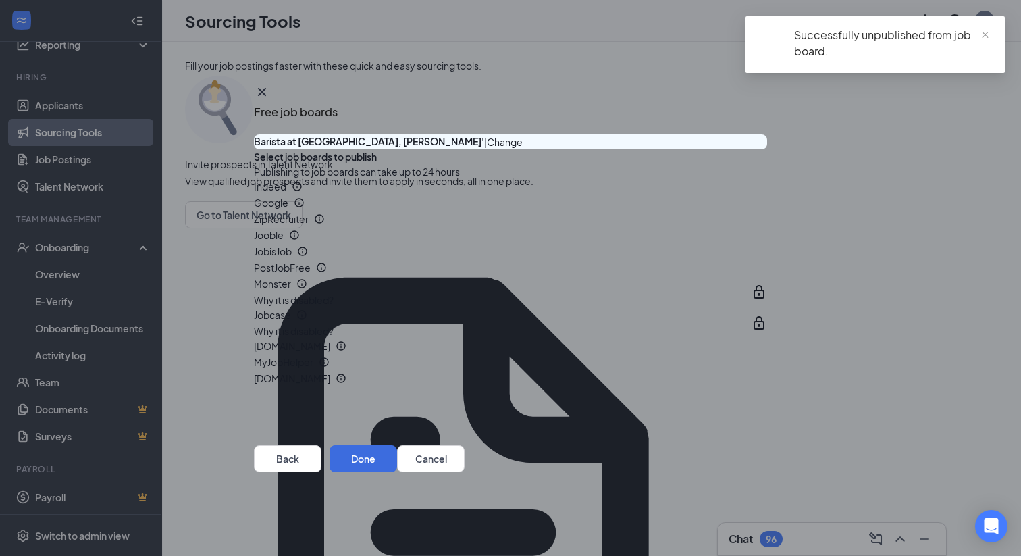
click at [767, 363] on button "button" at bounding box center [767, 363] width 0 height 0
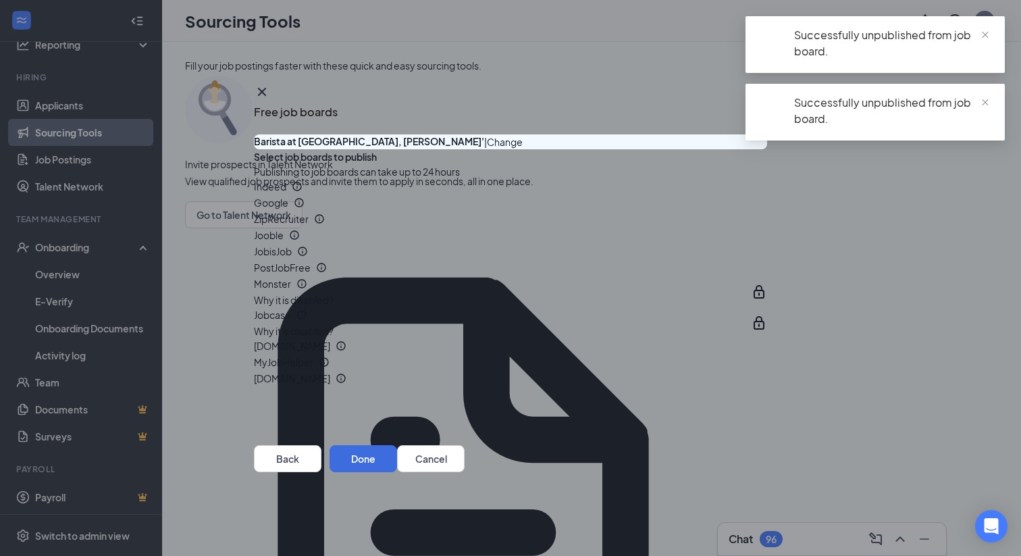
click at [767, 379] on button "button" at bounding box center [767, 379] width 0 height 0
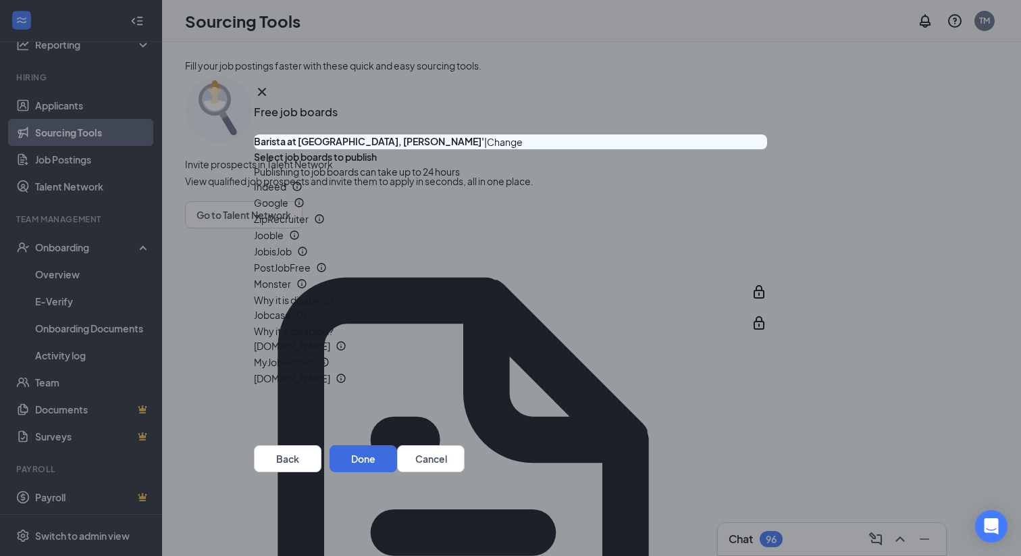
click at [767, 379] on button "button" at bounding box center [767, 379] width 0 height 0
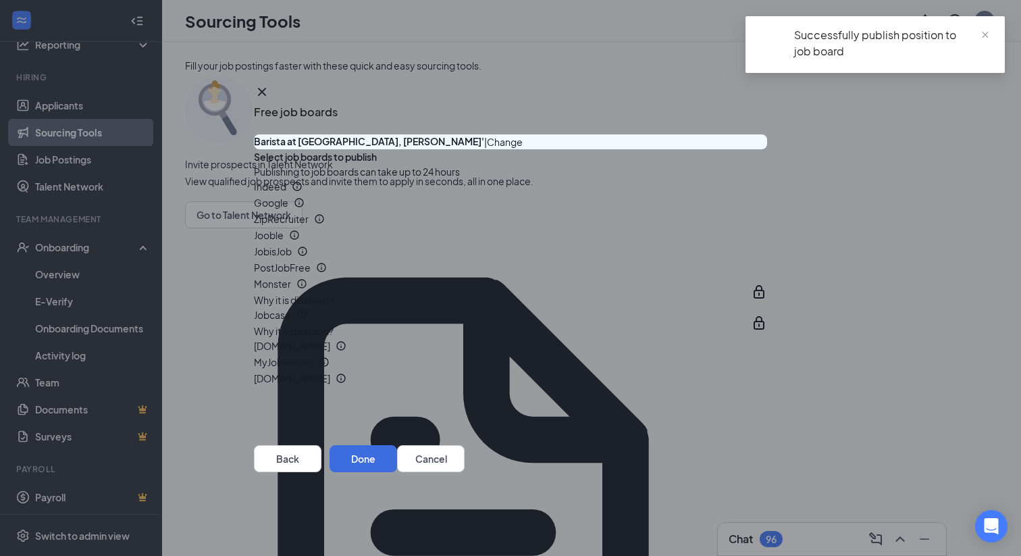
click at [767, 363] on button "button" at bounding box center [767, 363] width 0 height 0
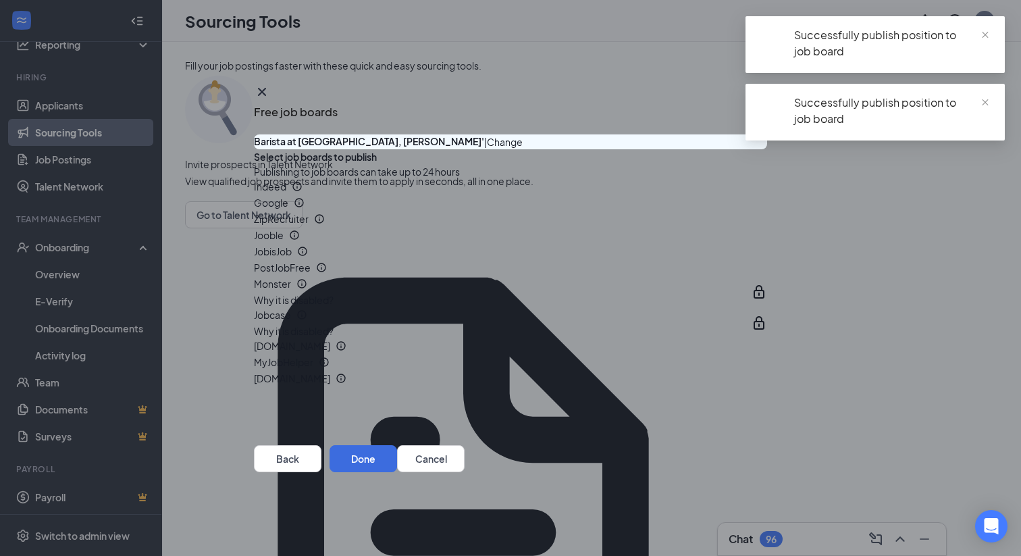
click at [767, 347] on button "button" at bounding box center [767, 347] width 0 height 0
click at [767, 268] on button "button" at bounding box center [767, 268] width 0 height 0
click at [767, 252] on button "button" at bounding box center [767, 252] width 0 height 0
click at [767, 236] on button "button" at bounding box center [767, 236] width 0 height 0
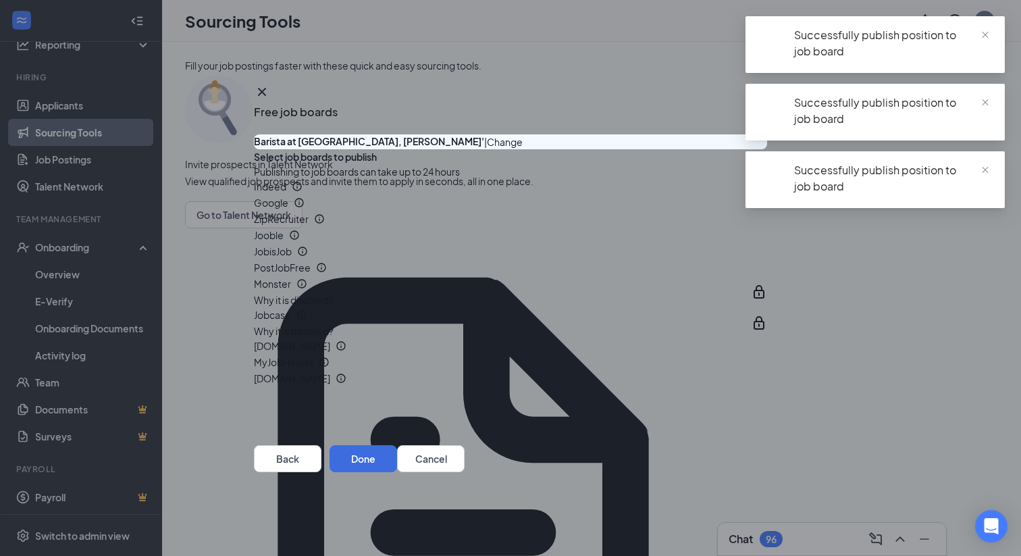
scroll to position [78, 0]
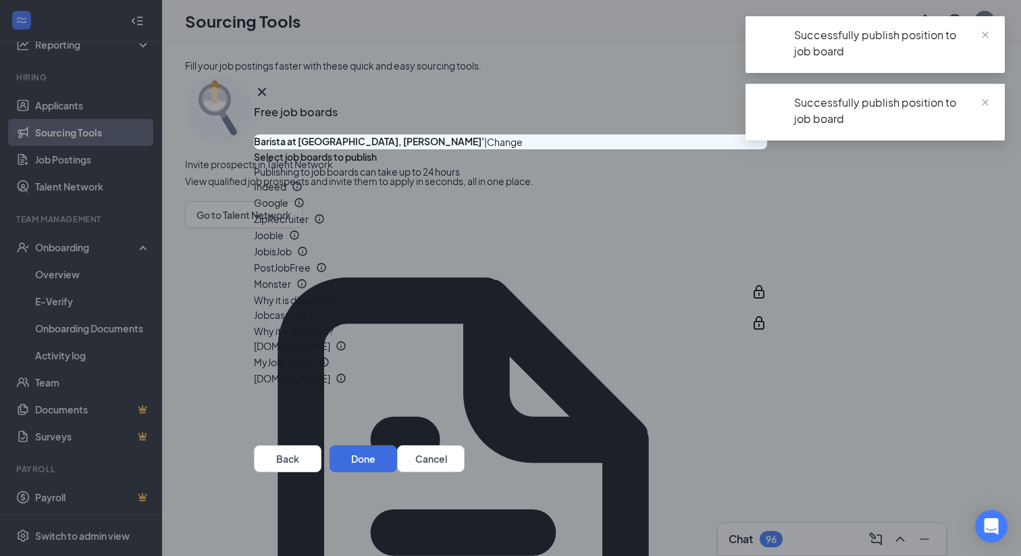
click at [767, 220] on button "button" at bounding box center [767, 220] width 0 height 0
click at [767, 203] on button "button" at bounding box center [767, 203] width 0 height 0
click at [767, 187] on button "button" at bounding box center [767, 187] width 0 height 0
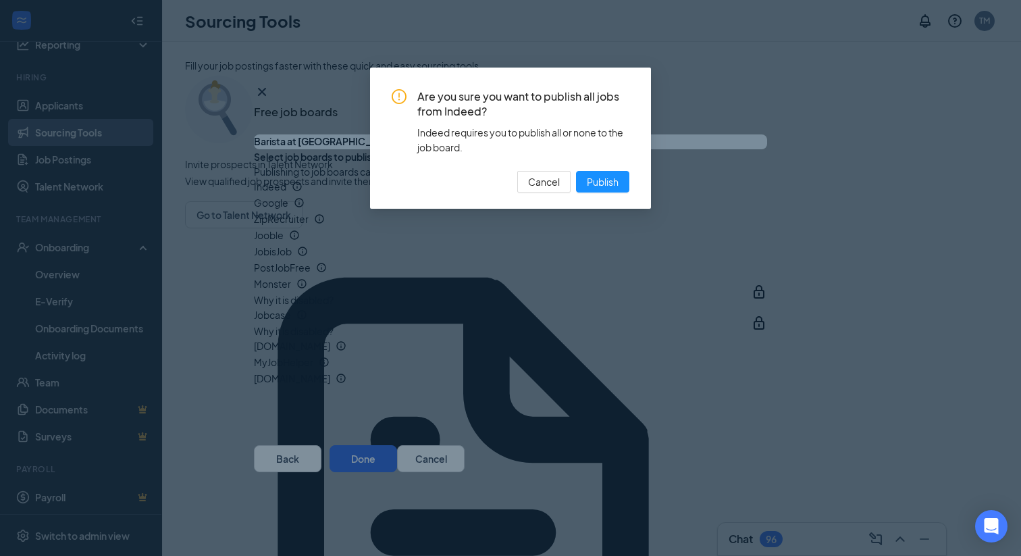
drag, startPoint x: 590, startPoint y: 182, endPoint x: 505, endPoint y: 151, distance: 91.2
click at [505, 151] on div "Are you sure you want to publish all jobs from Indeed? Indeed requires you to p…" at bounding box center [511, 140] width 238 height 103
click at [598, 186] on span "Publish" at bounding box center [603, 181] width 32 height 15
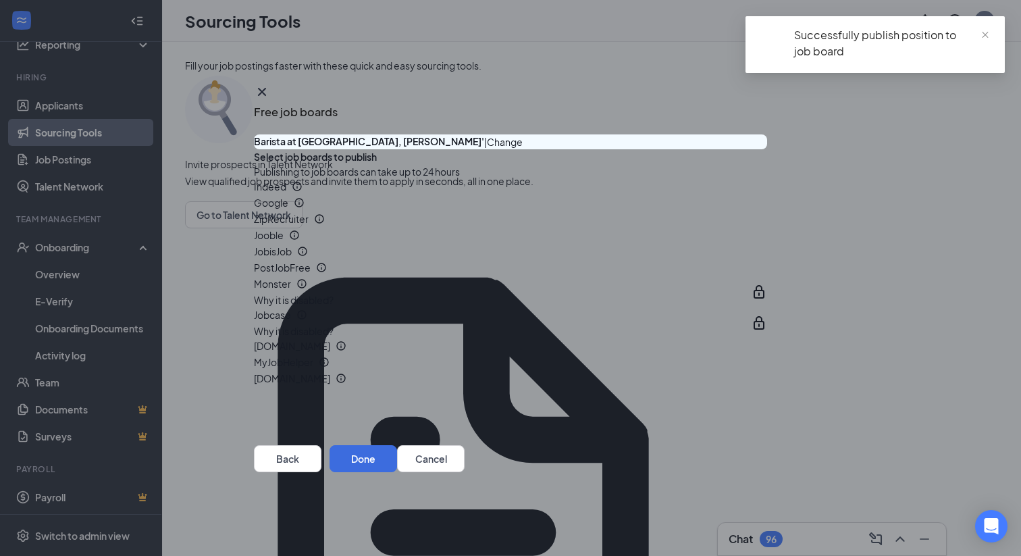
scroll to position [266, 0]
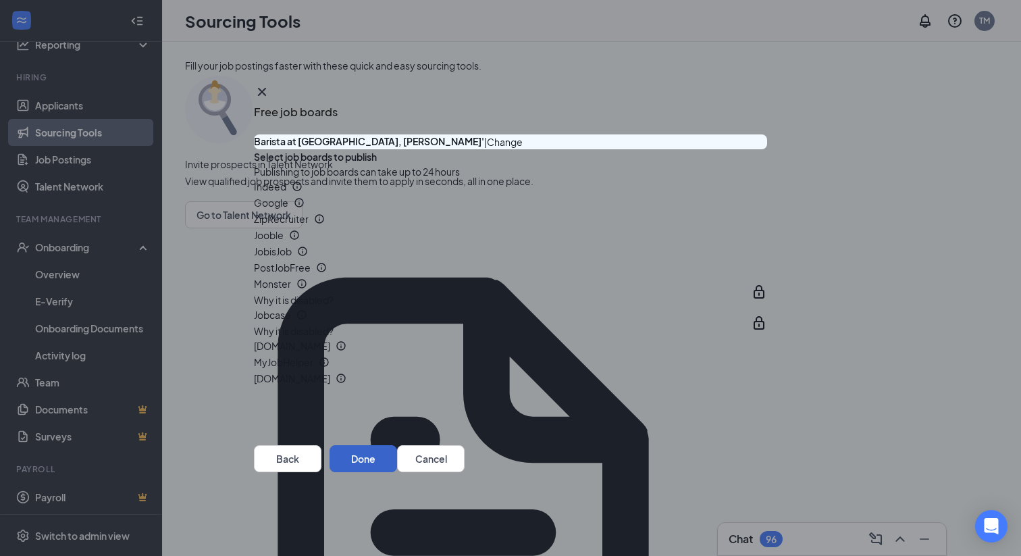
click at [397, 472] on button "Done" at bounding box center [364, 458] width 68 height 27
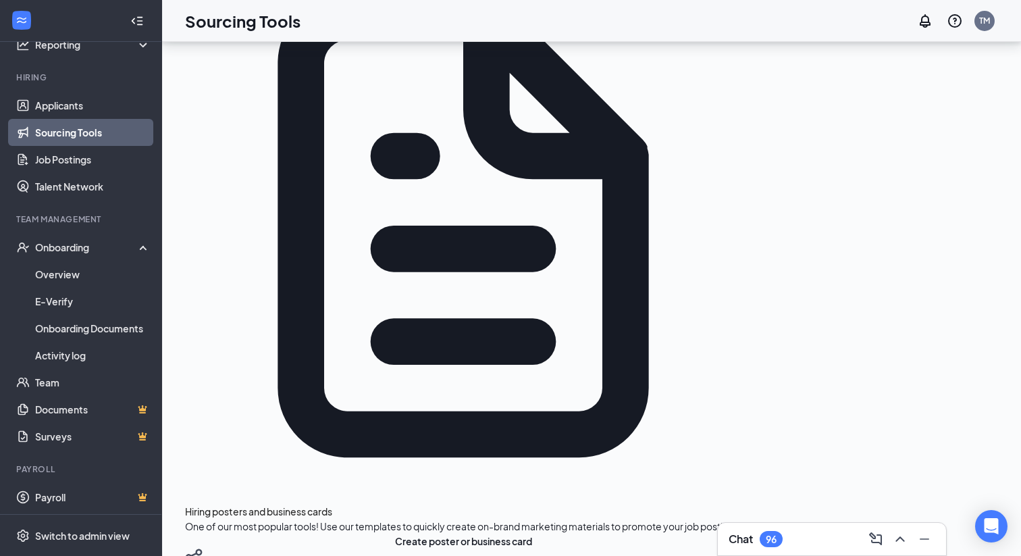
scroll to position [310, 0]
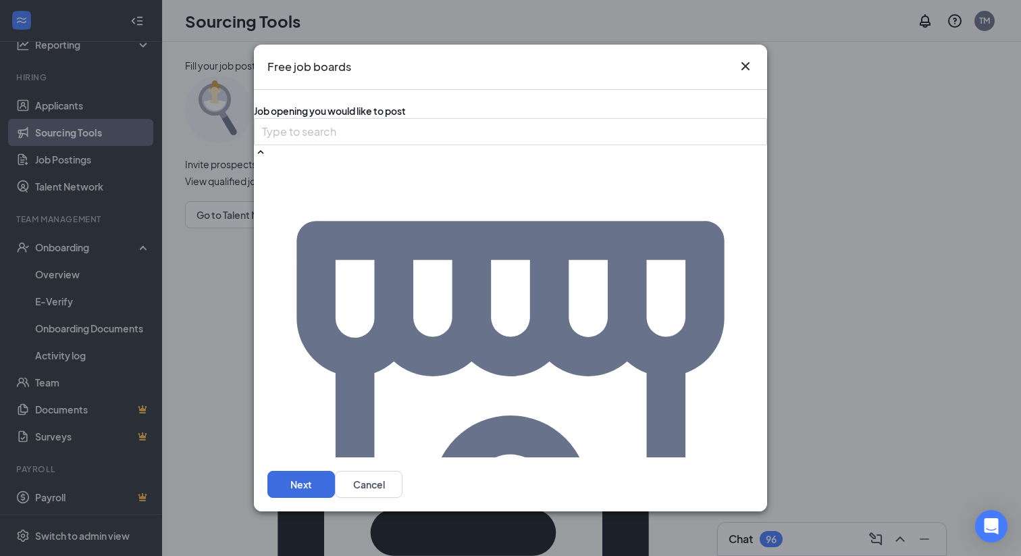
scroll to position [77, 0]
click at [335, 484] on button "Next" at bounding box center [301, 484] width 68 height 27
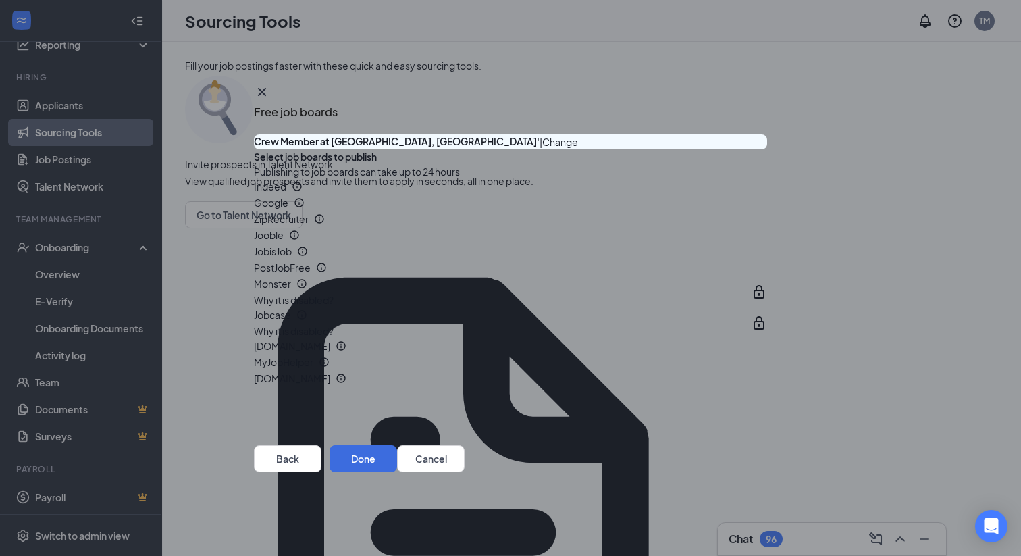
click at [767, 187] on button "button" at bounding box center [767, 187] width 0 height 0
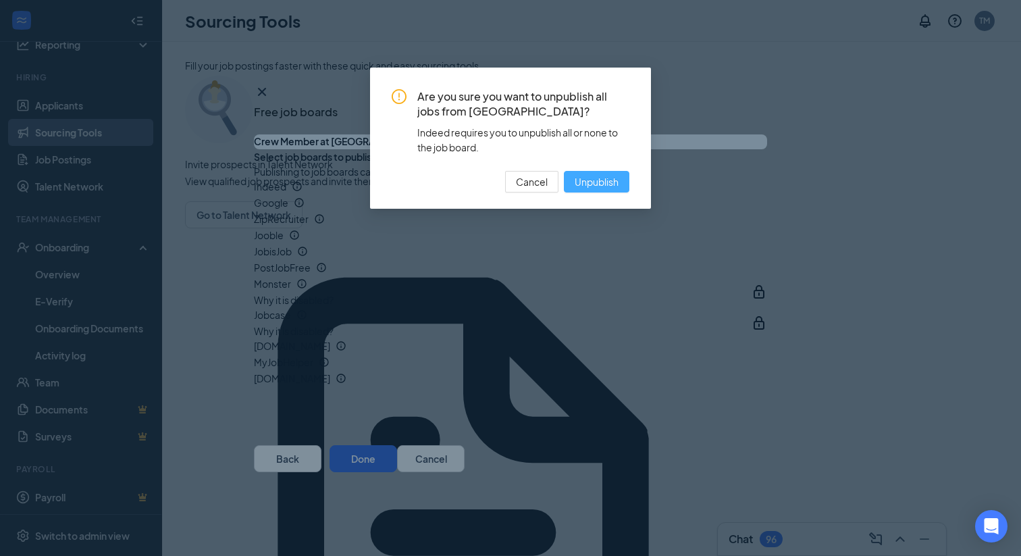
click at [611, 175] on span "Unpublish" at bounding box center [597, 181] width 44 height 15
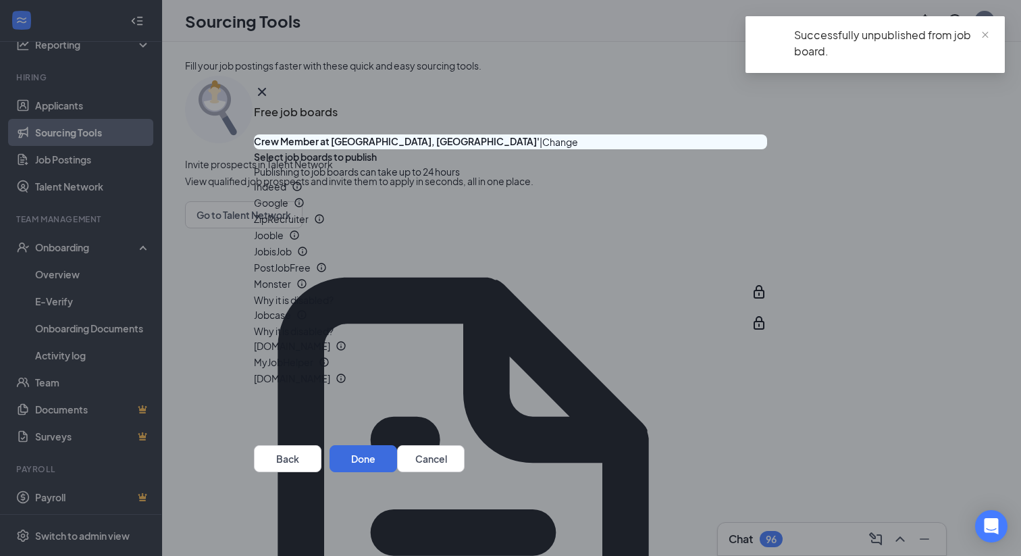
click at [767, 203] on button "button" at bounding box center [767, 203] width 0 height 0
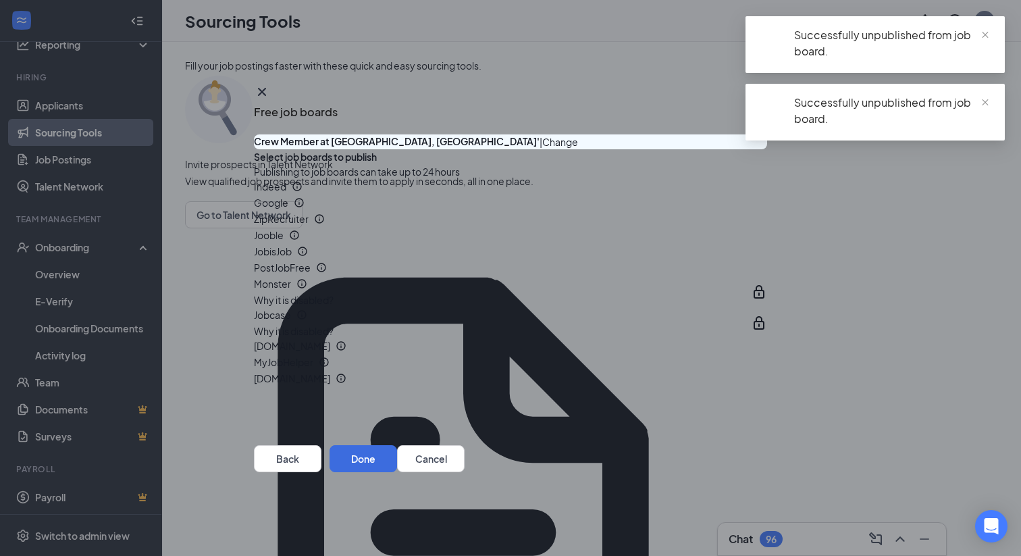
click at [767, 220] on button "button" at bounding box center [767, 220] width 0 height 0
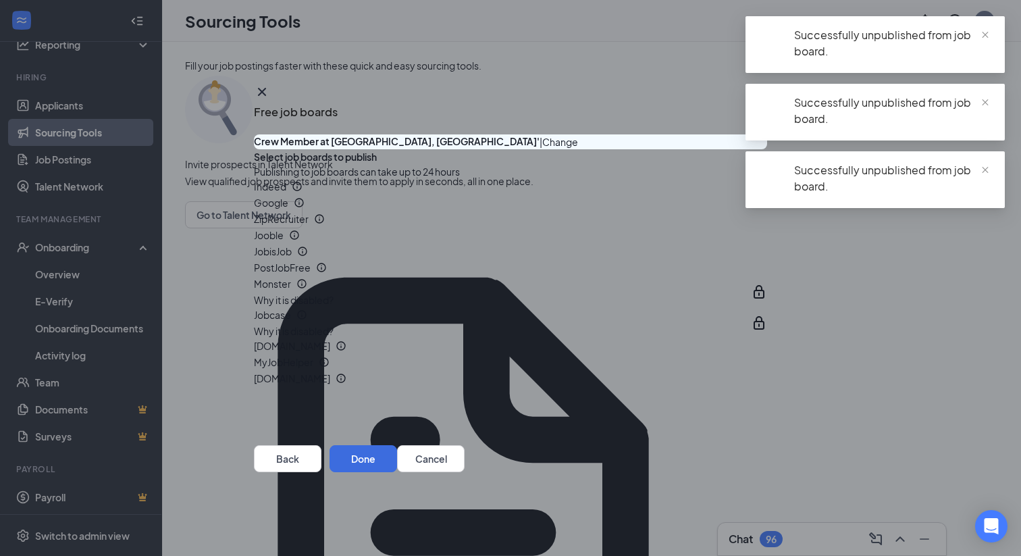
click at [736, 244] on div "Jooble" at bounding box center [510, 236] width 513 height 16
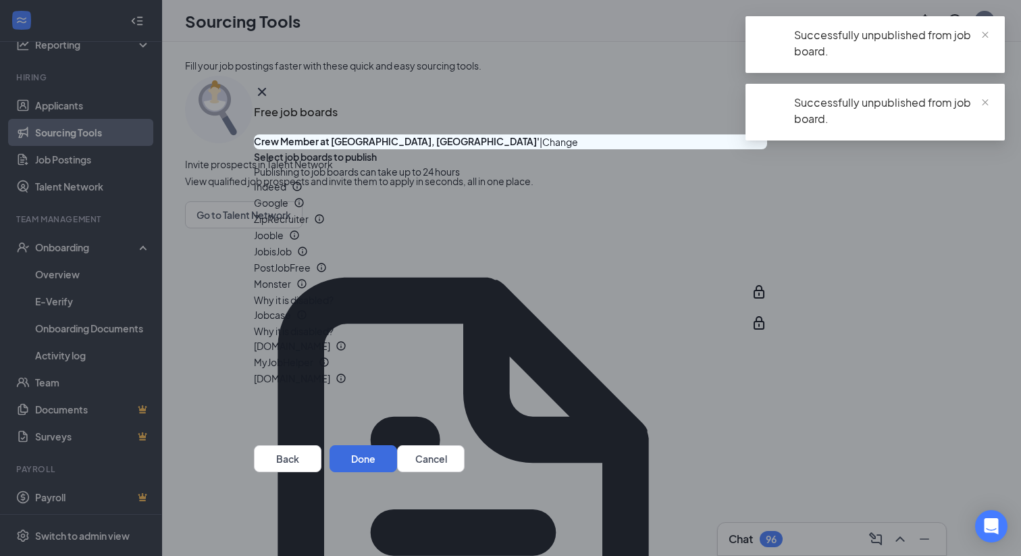
click at [767, 236] on button "button" at bounding box center [767, 236] width 0 height 0
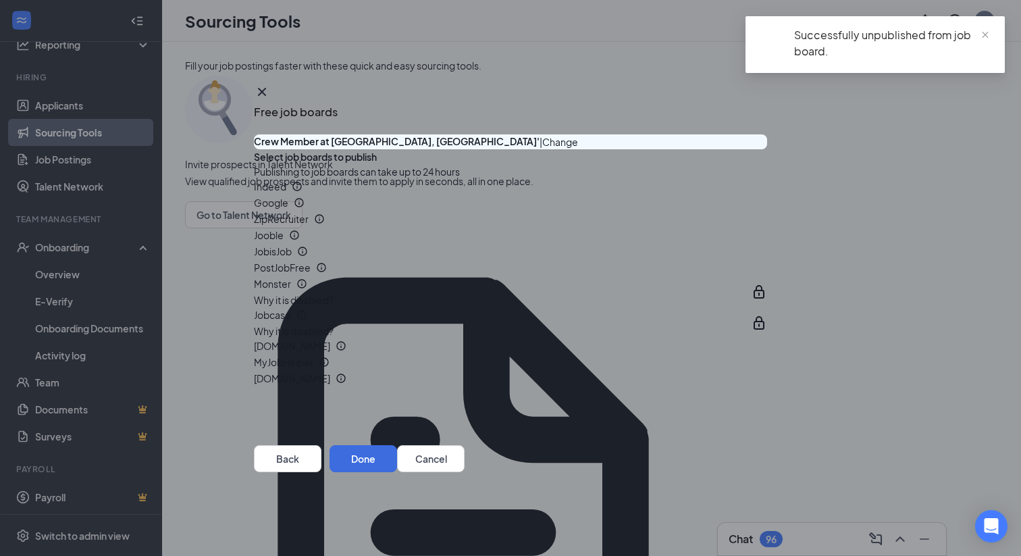
click at [767, 252] on button "button" at bounding box center [767, 252] width 0 height 0
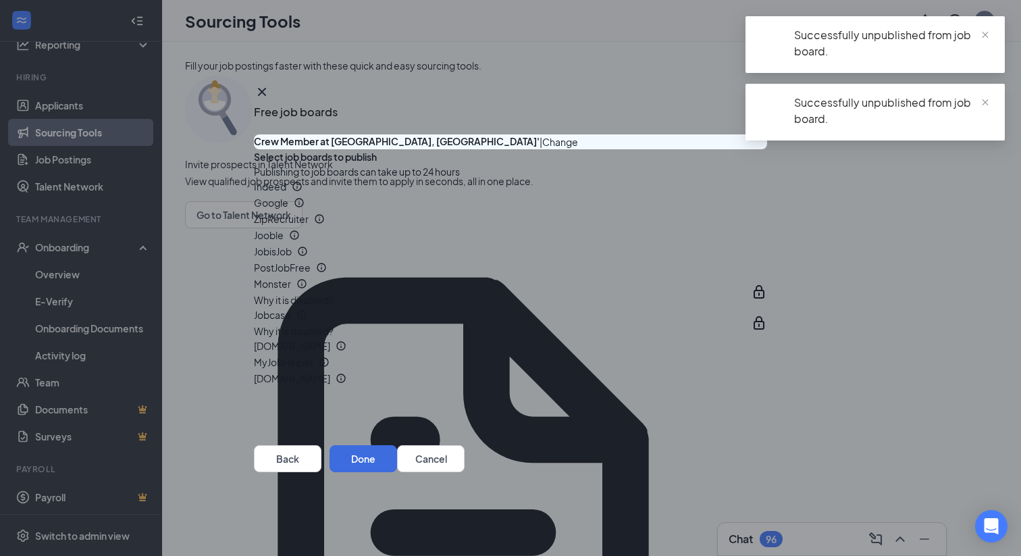
scroll to position [140, 0]
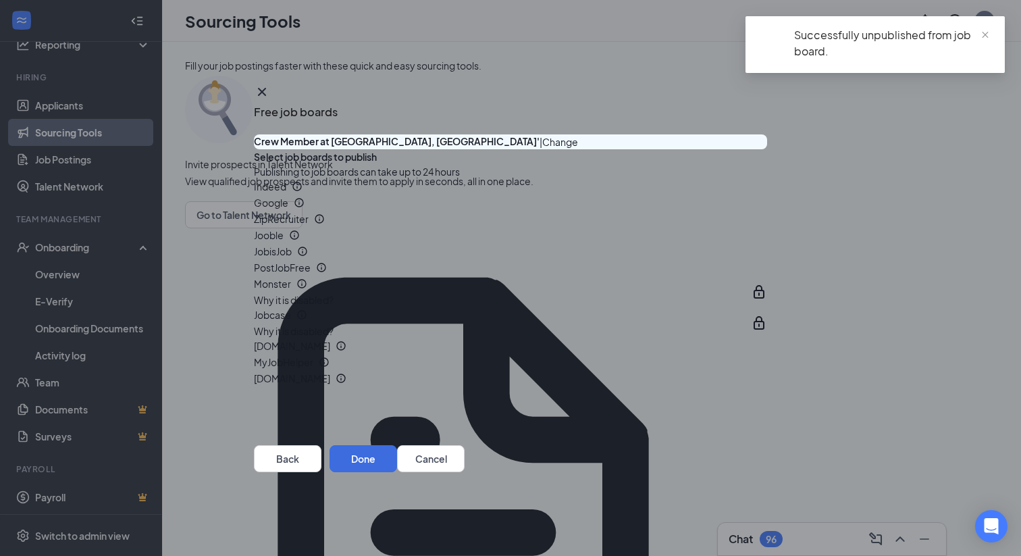
click at [767, 268] on button "button" at bounding box center [767, 268] width 0 height 0
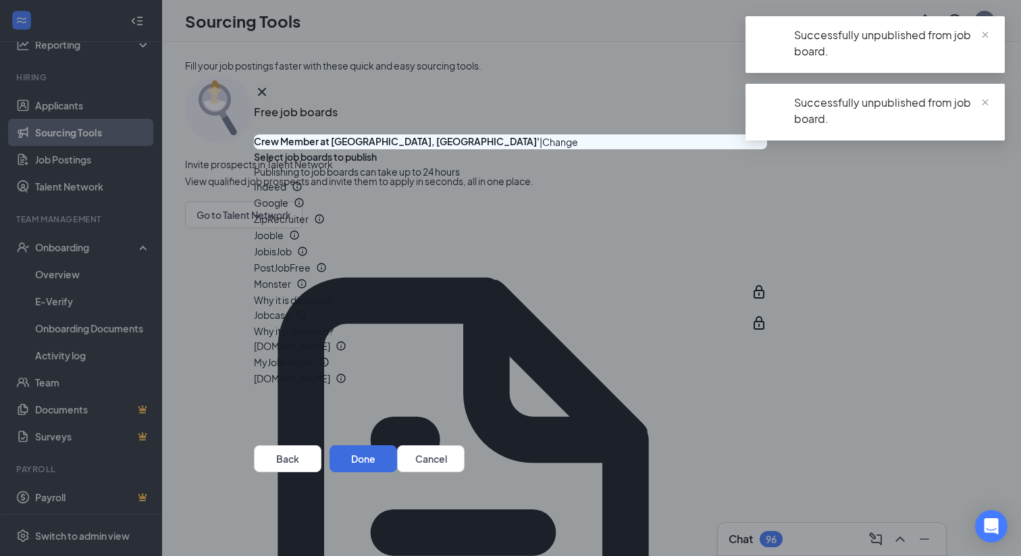
scroll to position [346, 0]
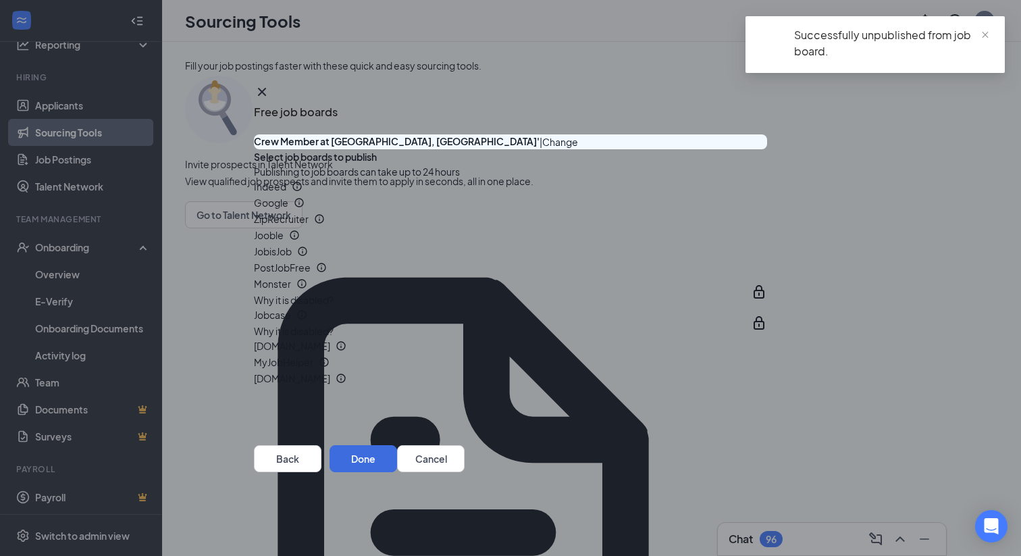
click at [767, 347] on button "button" at bounding box center [767, 347] width 0 height 0
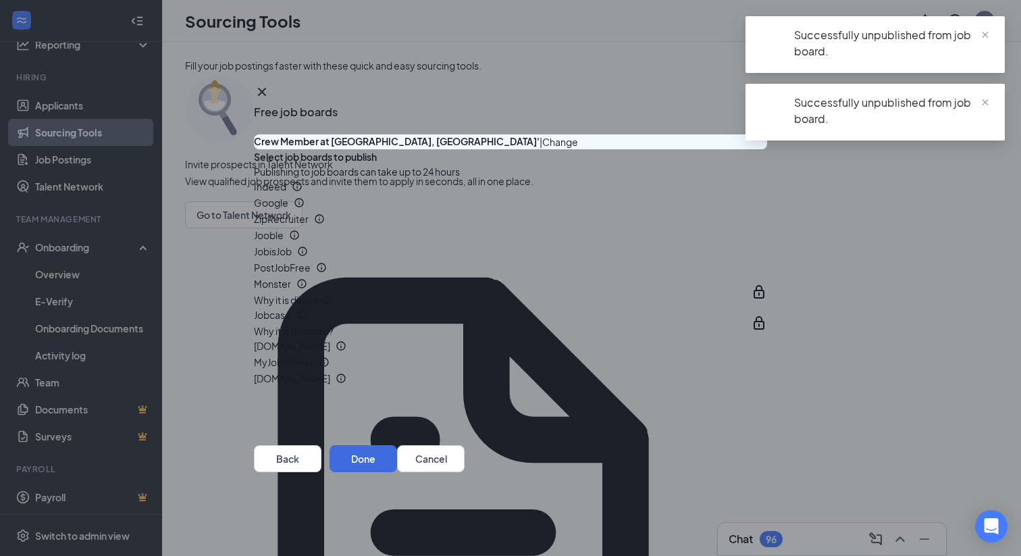
click at [767, 363] on button "button" at bounding box center [767, 363] width 0 height 0
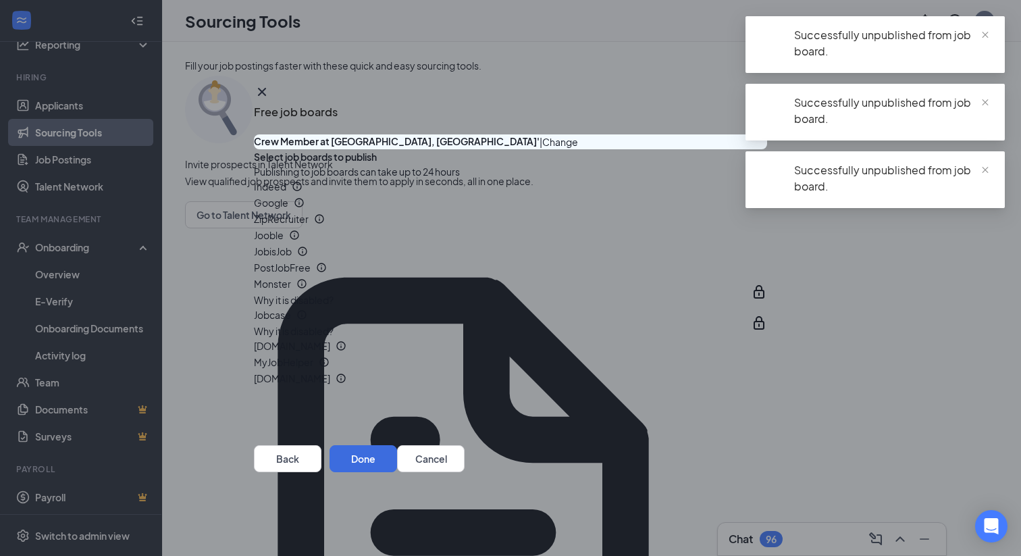
click at [767, 379] on button "button" at bounding box center [767, 379] width 0 height 0
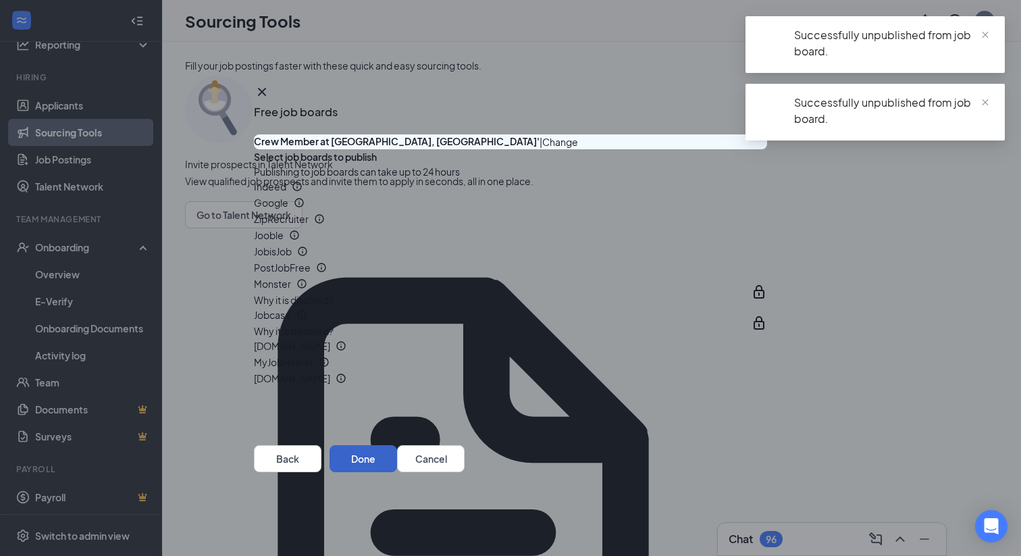
click at [397, 472] on button "Done" at bounding box center [364, 458] width 68 height 27
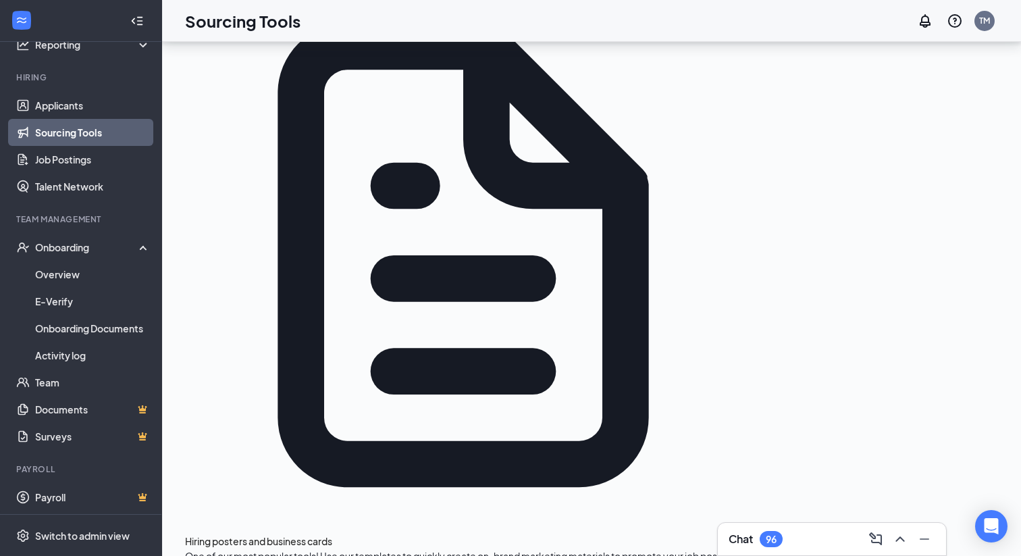
scroll to position [310, 0]
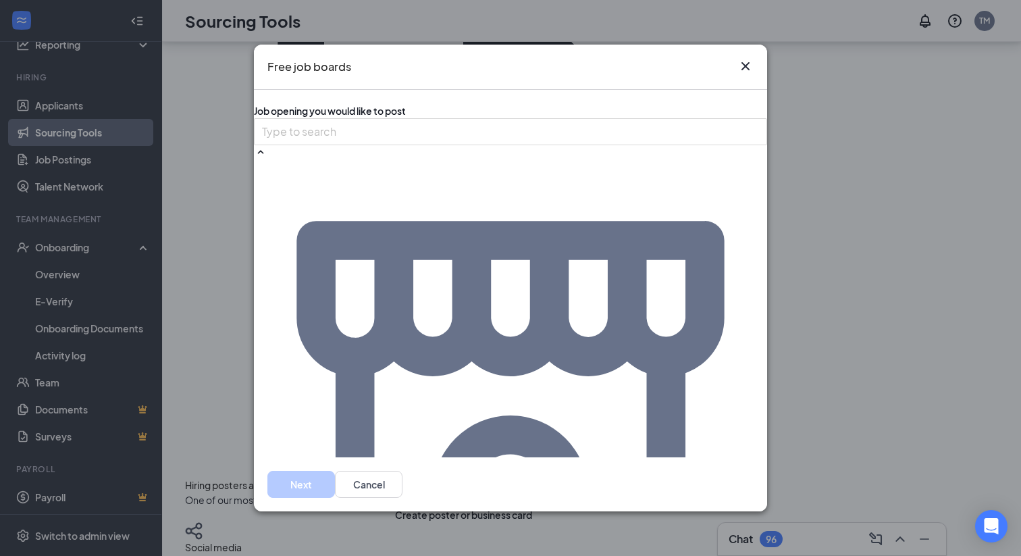
click at [335, 478] on button "Next" at bounding box center [301, 484] width 68 height 27
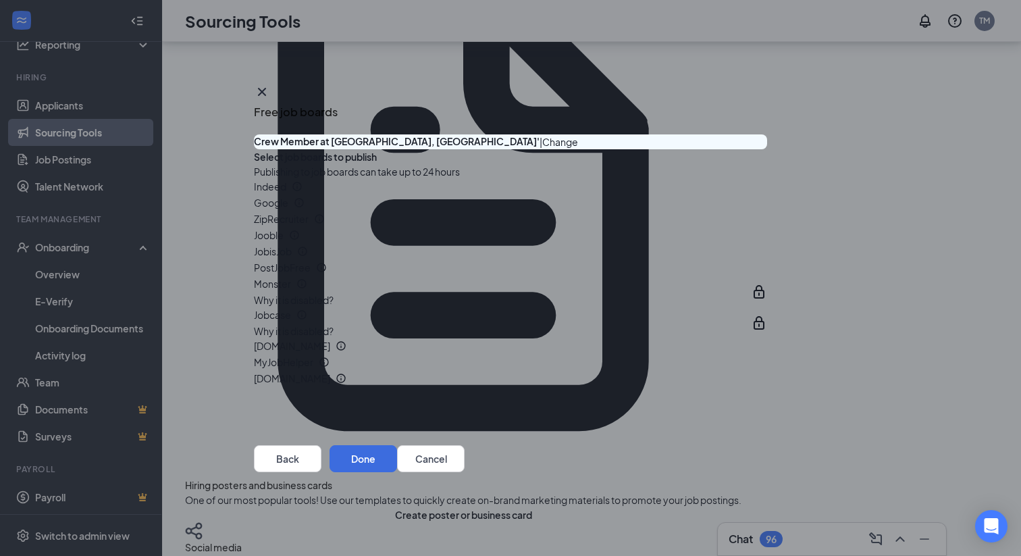
click at [767, 187] on button "button" at bounding box center [767, 187] width 0 height 0
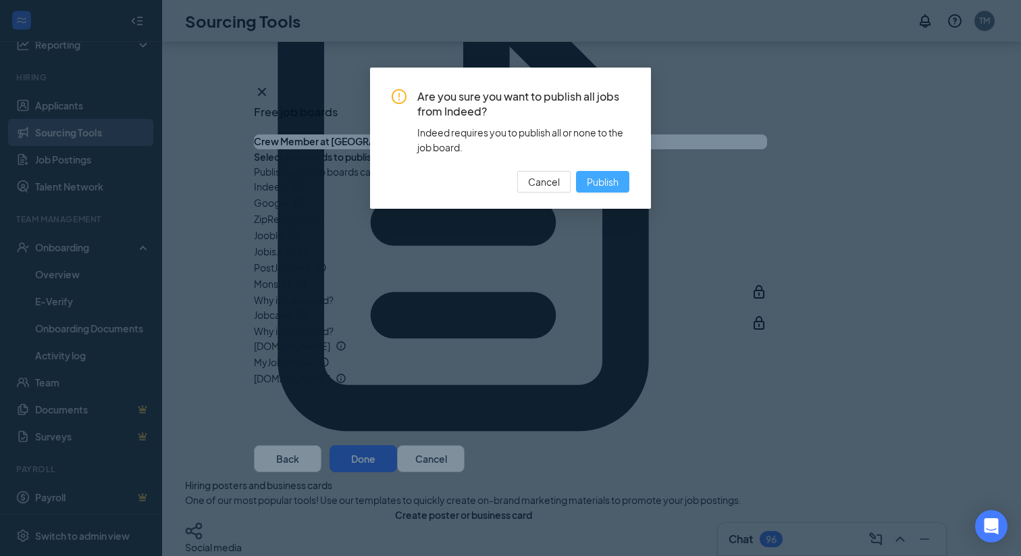
click at [628, 182] on button "Publish" at bounding box center [602, 182] width 53 height 22
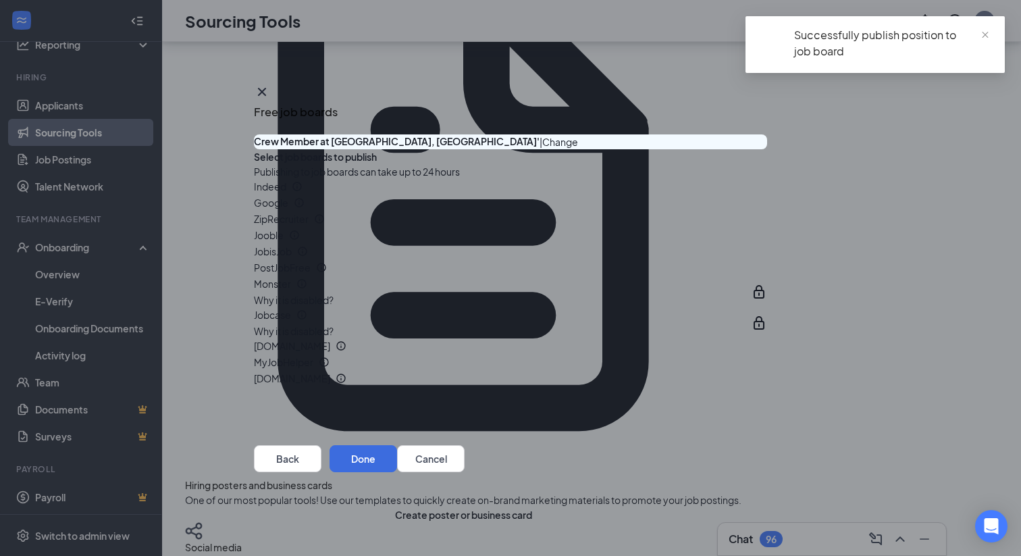
click at [767, 203] on button "button" at bounding box center [767, 203] width 0 height 0
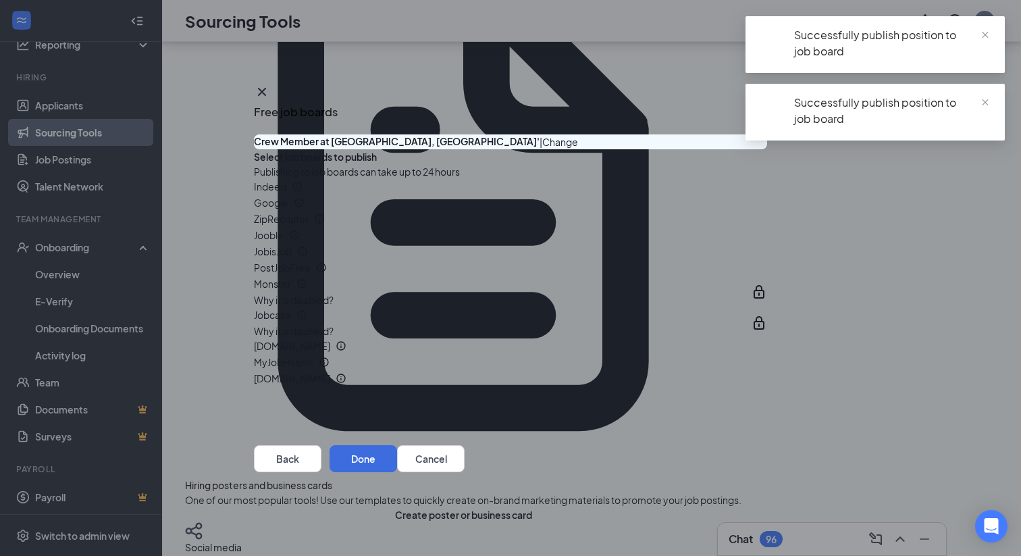
click at [767, 220] on button "button" at bounding box center [767, 220] width 0 height 0
click at [767, 236] on div at bounding box center [767, 236] width 0 height 0
click at [767, 236] on button "button" at bounding box center [767, 236] width 0 height 0
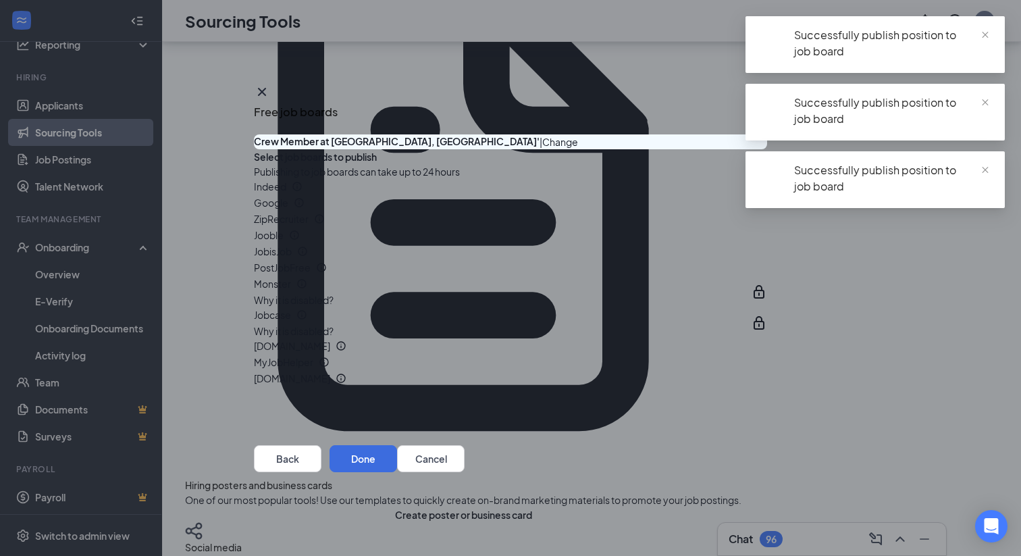
scroll to position [103, 0]
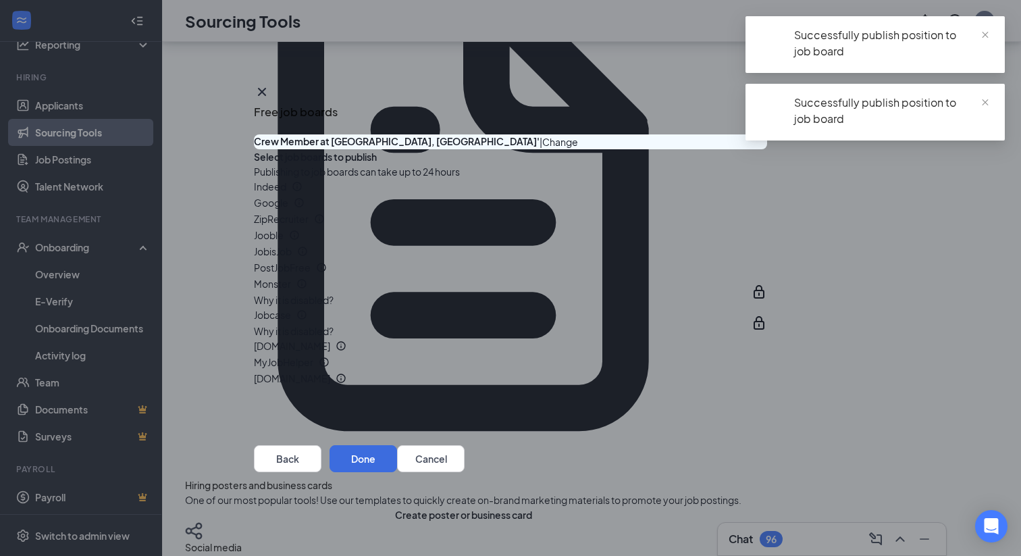
click at [767, 252] on button "button" at bounding box center [767, 252] width 0 height 0
click at [767, 268] on button "button" at bounding box center [767, 268] width 0 height 0
click at [767, 347] on button "button" at bounding box center [767, 347] width 0 height 0
click at [767, 363] on button "button" at bounding box center [767, 363] width 0 height 0
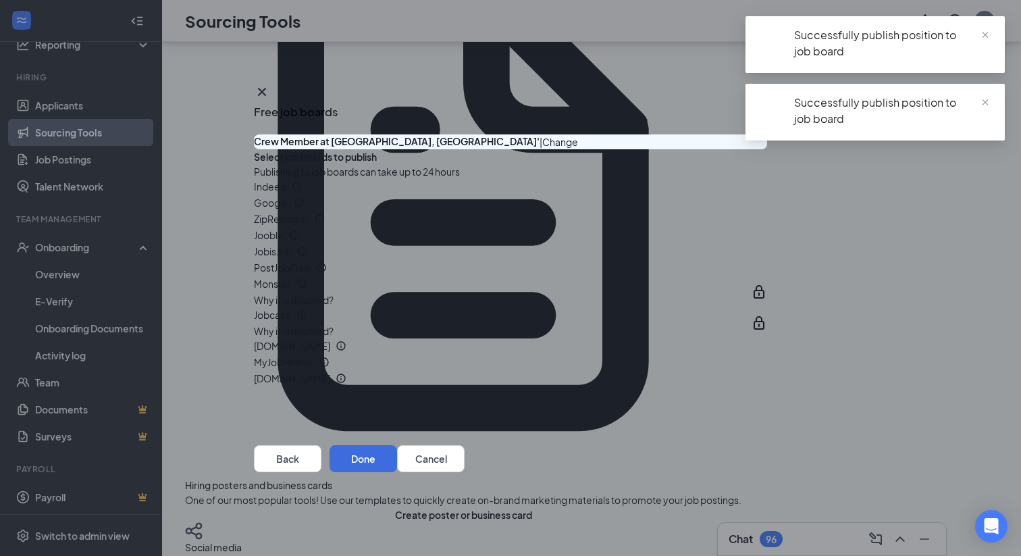
click at [767, 379] on button "button" at bounding box center [767, 379] width 0 height 0
click at [397, 472] on button "Done" at bounding box center [364, 458] width 68 height 27
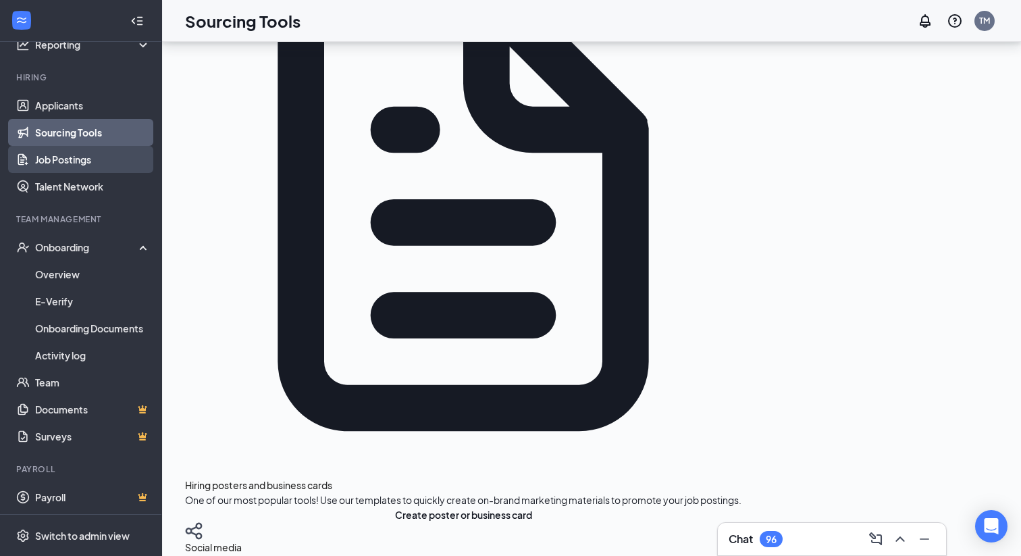
click at [55, 157] on link "Job Postings" at bounding box center [93, 159] width 116 height 27
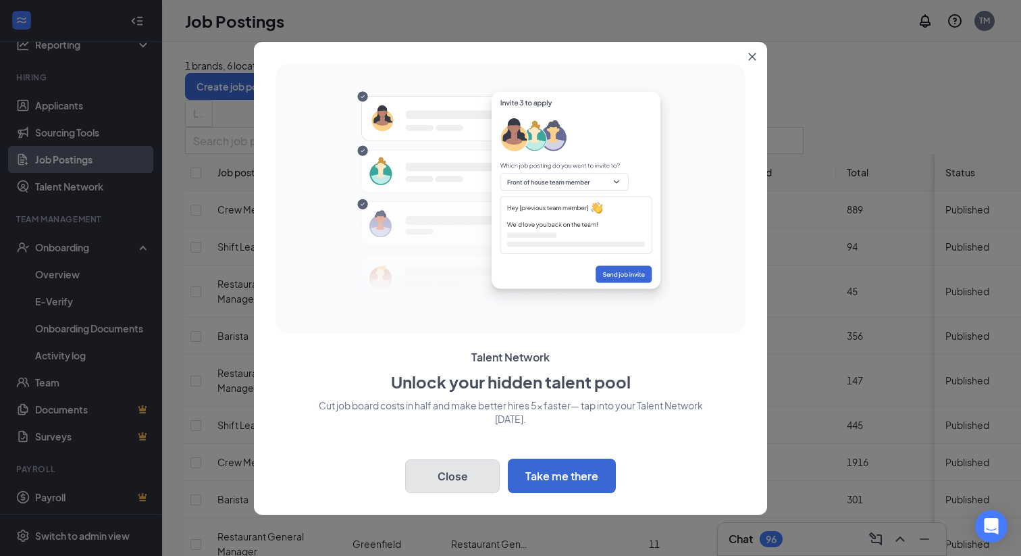
click at [418, 462] on button "Close" at bounding box center [452, 476] width 95 height 34
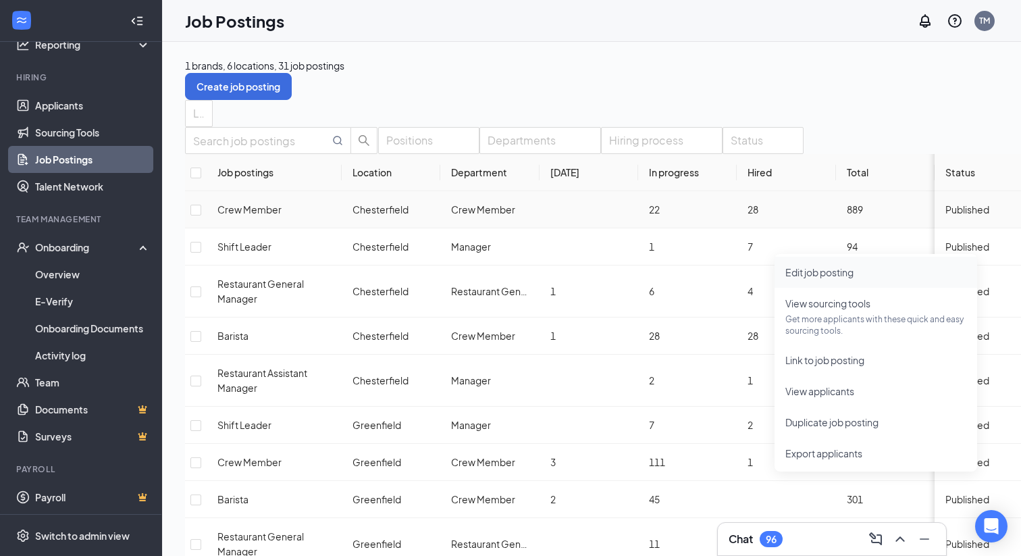
click at [794, 276] on span "Edit job posting" at bounding box center [820, 272] width 68 height 12
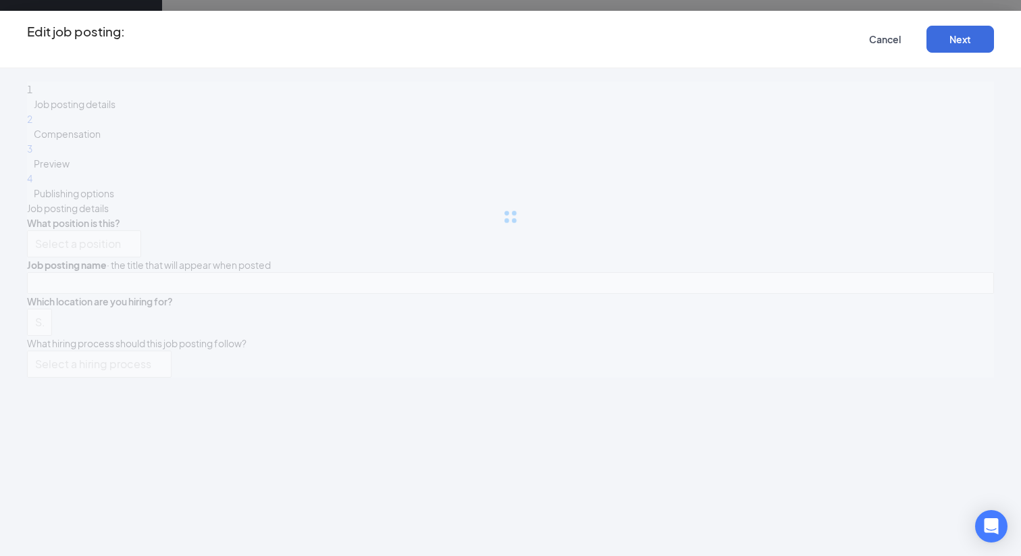
type input "Crew Member"
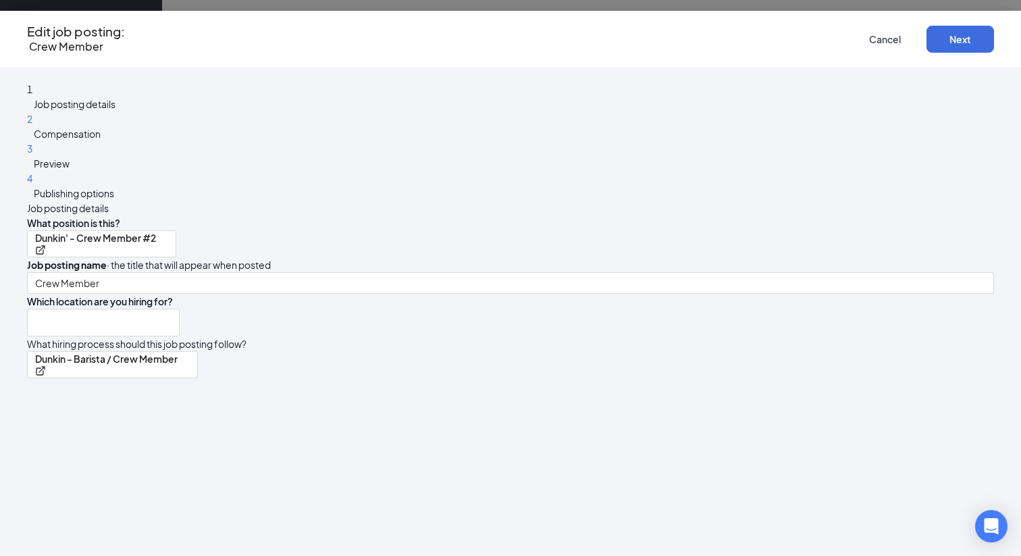
type input "Chesterfield"
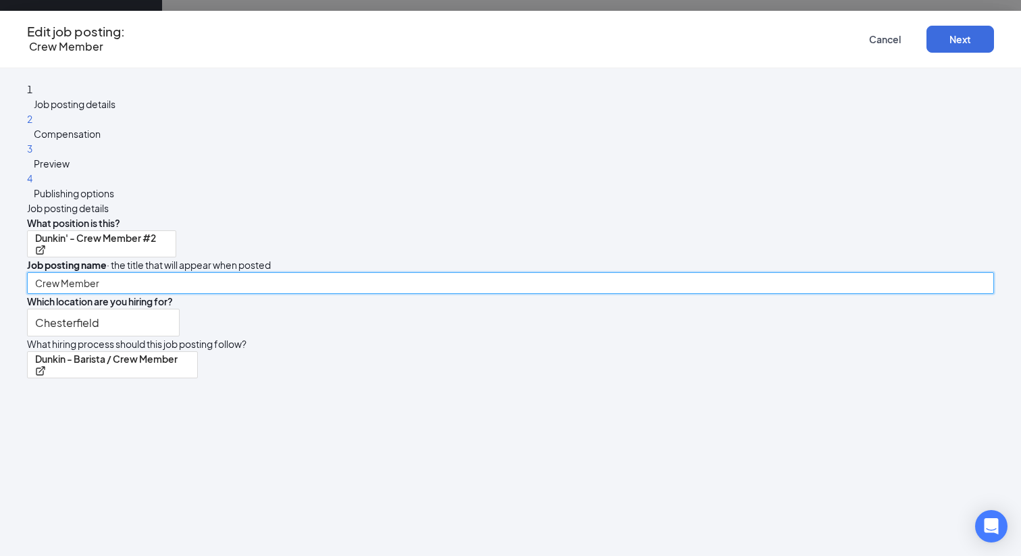
click at [589, 272] on input "Crew Member" at bounding box center [510, 283] width 967 height 22
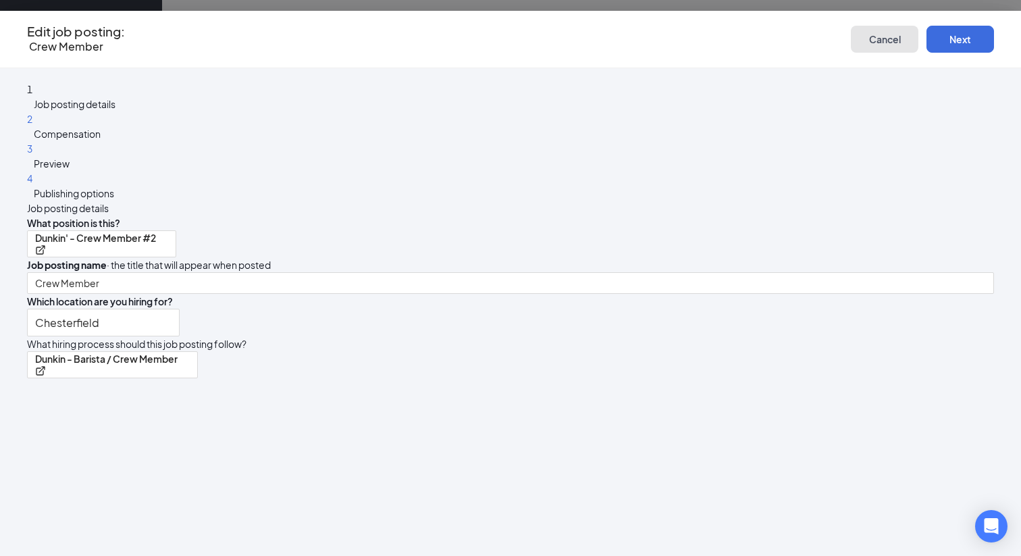
click at [869, 34] on span "Cancel" at bounding box center [885, 38] width 32 height 9
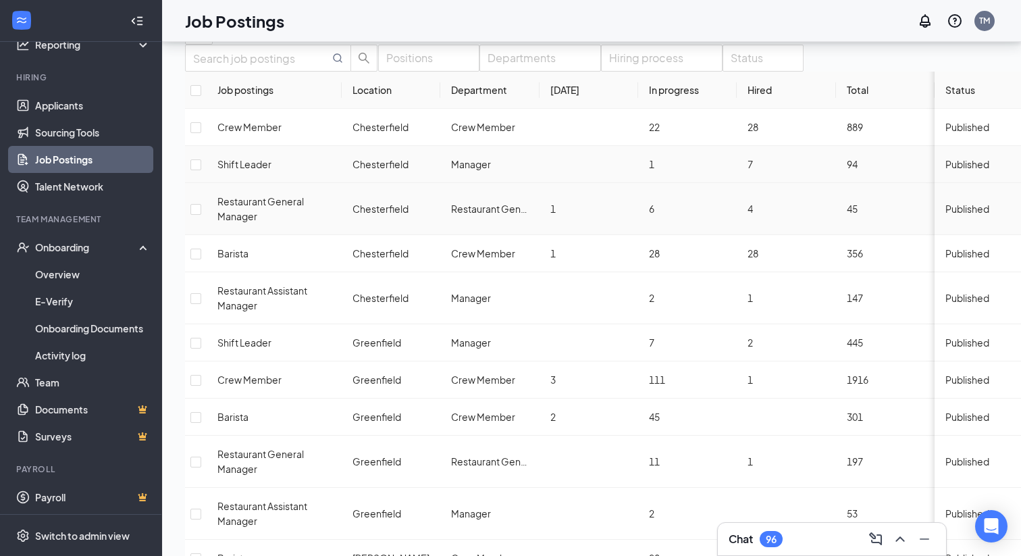
scroll to position [114, 0]
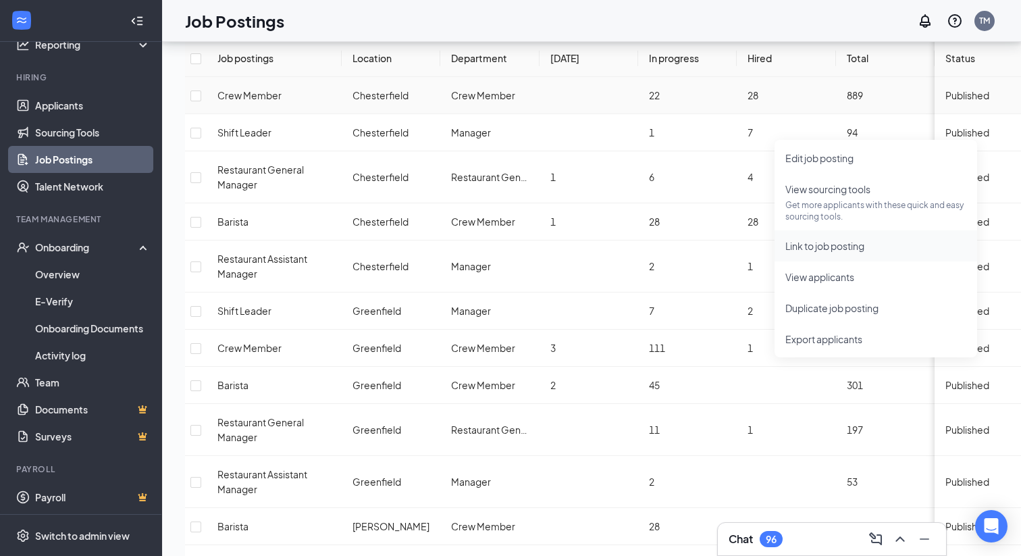
click at [802, 249] on span "Link to job posting" at bounding box center [825, 246] width 79 height 12
